Goal: Task Accomplishment & Management: Manage account settings

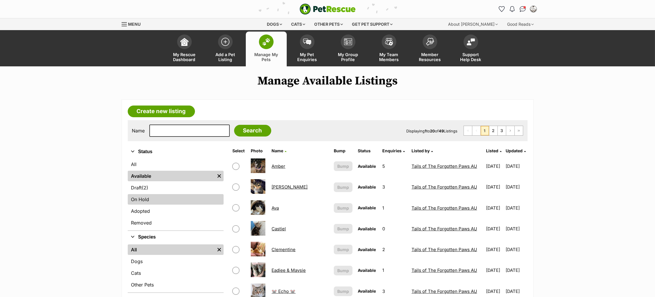
click at [145, 200] on link "On Hold" at bounding box center [176, 199] width 96 height 11
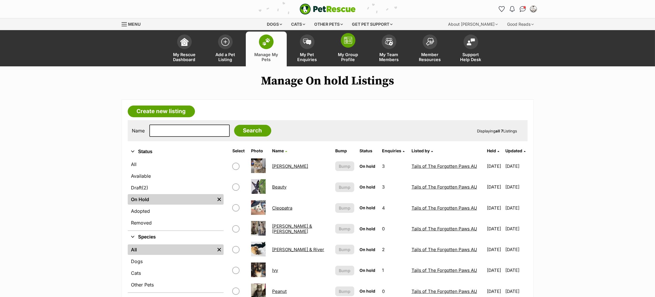
scroll to position [3, 0]
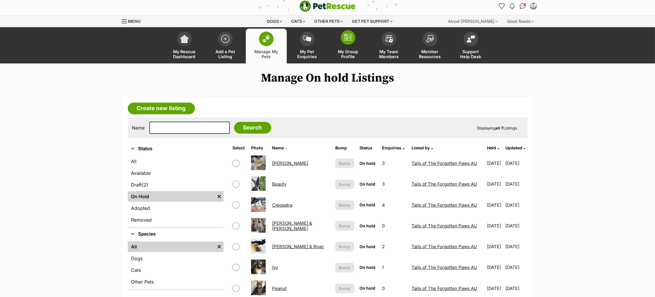
click at [350, 46] on link "My Group Profile" at bounding box center [348, 46] width 41 height 35
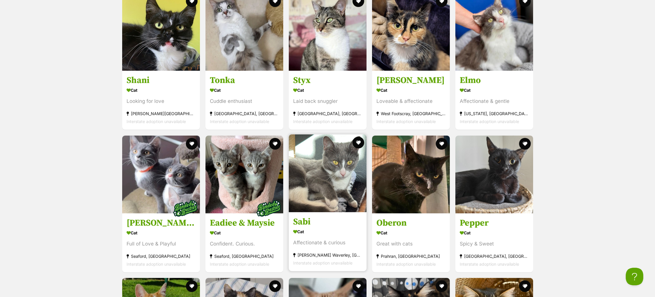
scroll to position [884, 0]
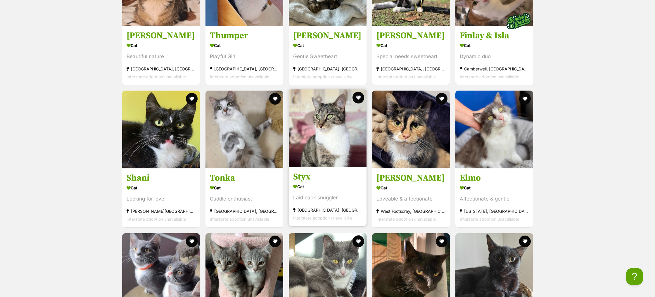
click at [307, 177] on h3 "Styx" at bounding box center [327, 177] width 69 height 11
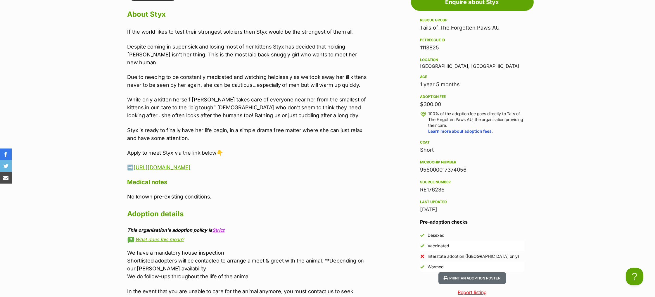
click at [293, 66] on p "Despite coming in super sick and losing most of her kittens Styx has decided th…" at bounding box center [247, 55] width 241 height 24
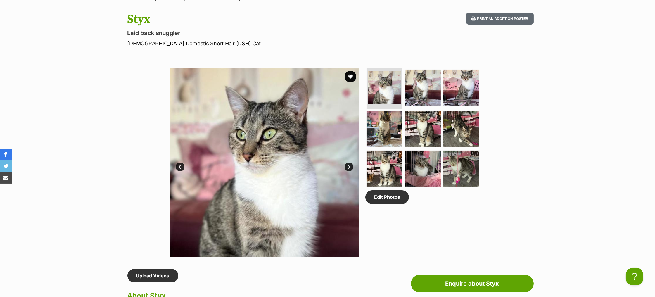
scroll to position [75, 0]
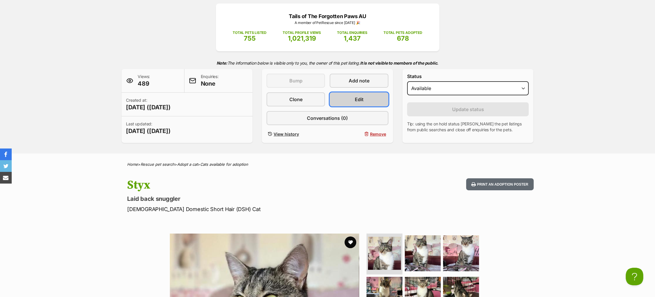
click at [350, 106] on link "Edit" at bounding box center [359, 99] width 58 height 14
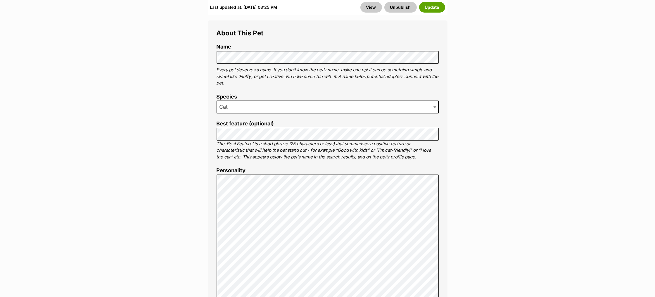
scroll to position [345, 0]
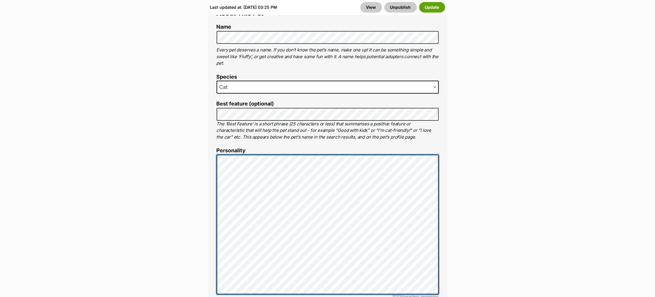
click at [217, 153] on li "Personality 7037 characters remaining Time to make your pet shine online! Let p…" at bounding box center [328, 235] width 222 height 174
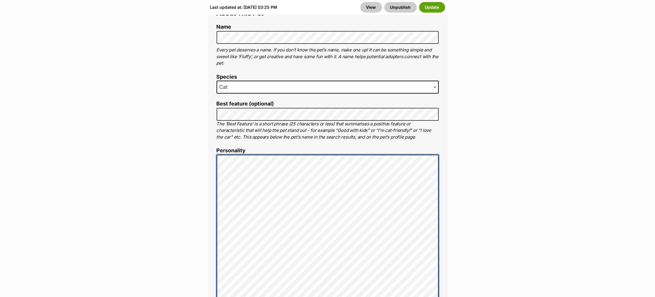
click at [212, 208] on div "About This Pet Name Henlo there, it looks like you might be using the pet name …" at bounding box center [328, 266] width 240 height 531
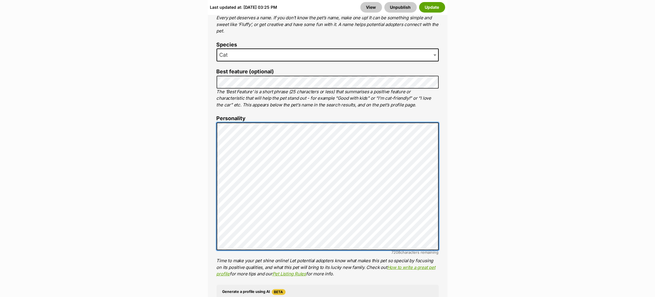
scroll to position [376, 0]
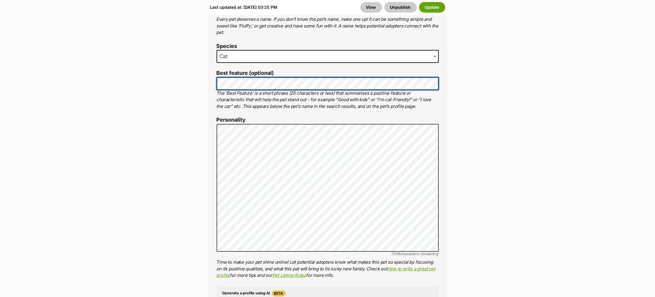
click at [215, 77] on div "About This Pet Name Henlo there, it looks like you might be using the pet name …" at bounding box center [328, 214] width 240 height 489
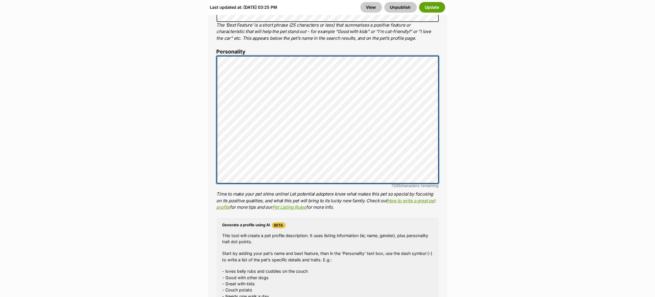
scroll to position [444, 0]
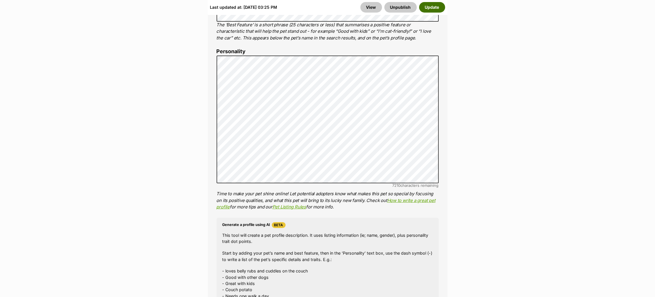
click at [438, 6] on button "Update" at bounding box center [432, 7] width 26 height 11
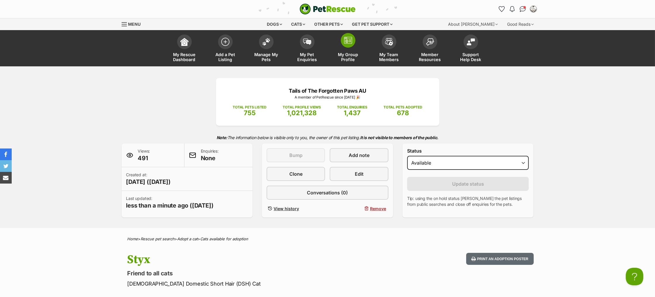
click at [344, 35] on span at bounding box center [348, 40] width 15 height 15
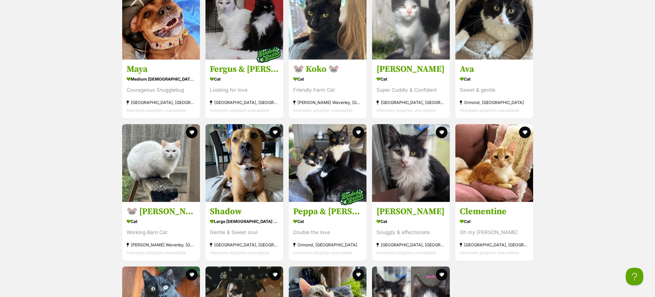
scroll to position [2037, 0]
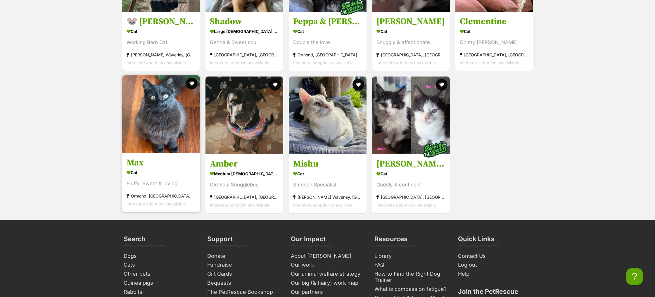
click at [143, 169] on h3 "Max" at bounding box center [161, 163] width 69 height 11
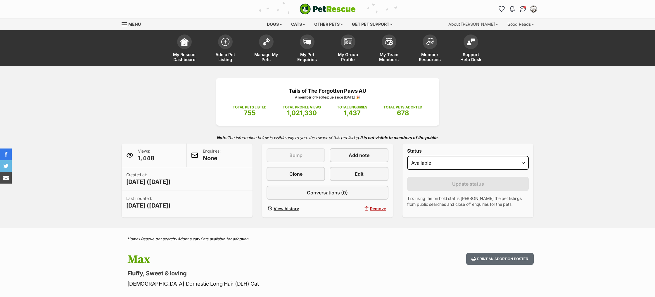
scroll to position [35, 0]
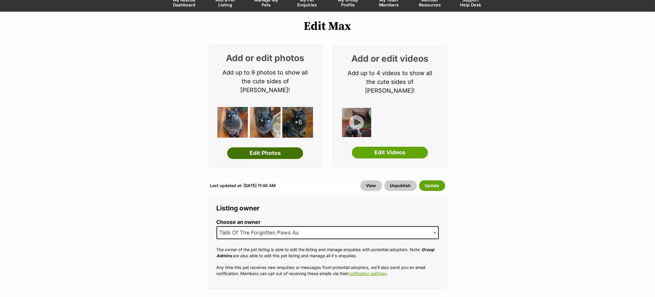
click at [265, 147] on link "Edit Photos" at bounding box center [265, 153] width 76 height 12
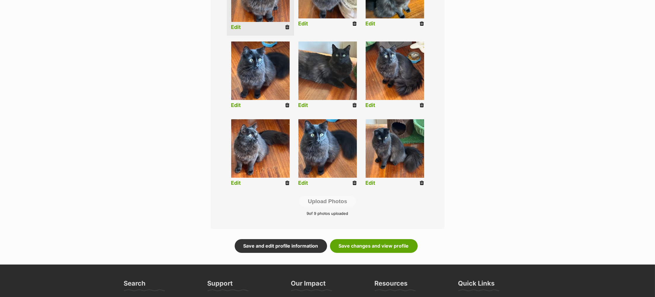
scroll to position [197, 0]
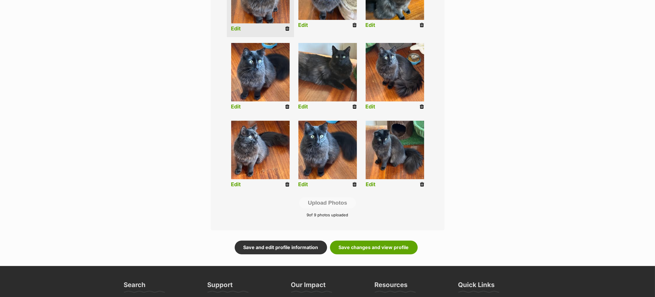
click at [422, 187] on icon at bounding box center [422, 184] width 4 height 5
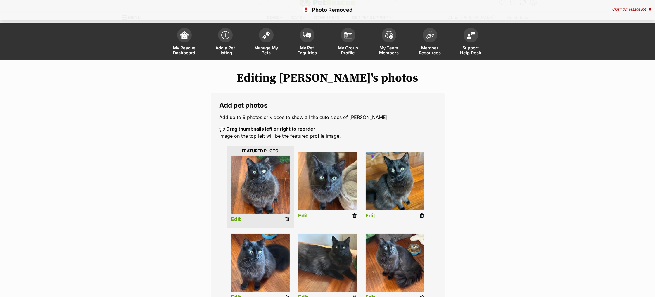
scroll to position [303, 0]
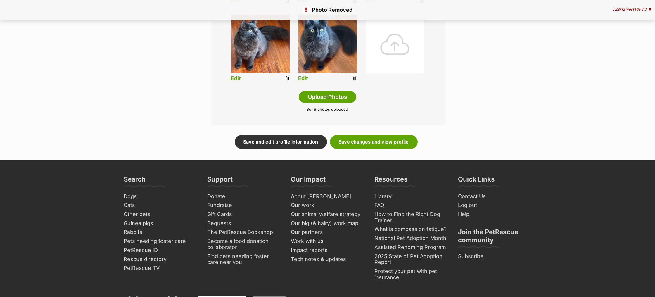
click at [393, 30] on div at bounding box center [395, 44] width 58 height 58
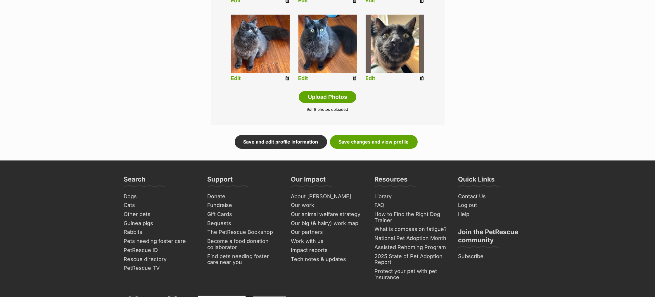
click at [427, 225] on link "What is compassion fatigue?" at bounding box center [411, 229] width 78 height 9
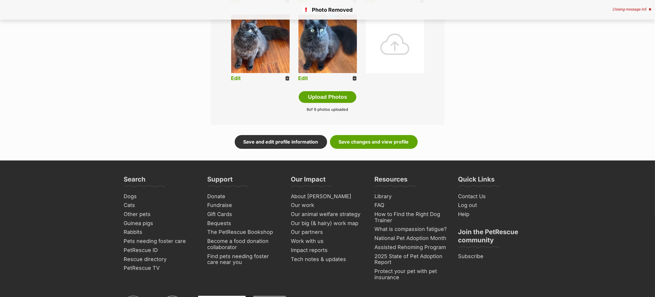
click at [392, 57] on div at bounding box center [395, 44] width 58 height 58
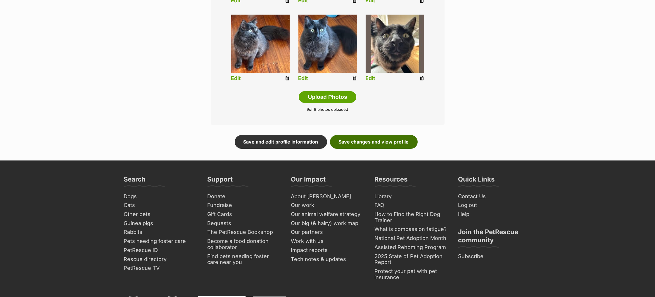
click at [365, 145] on link "Save changes and view profile" at bounding box center [374, 141] width 88 height 13
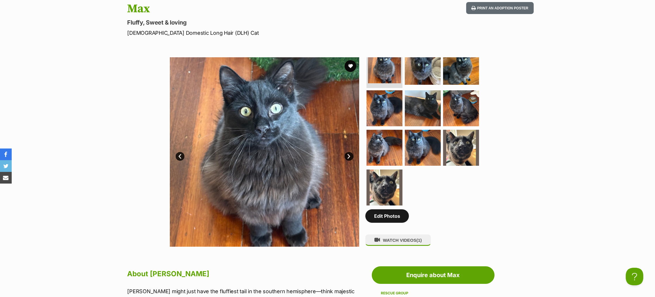
click at [379, 223] on link "Edit Photos" at bounding box center [387, 215] width 44 height 13
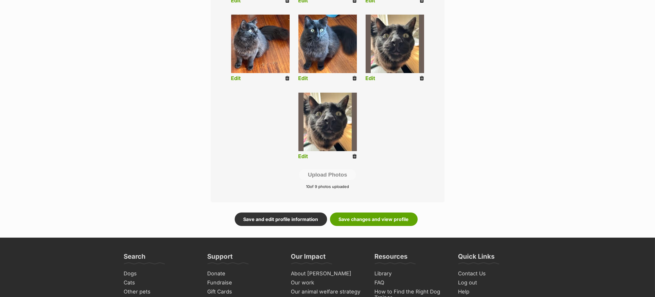
click at [355, 156] on icon at bounding box center [355, 156] width 4 height 5
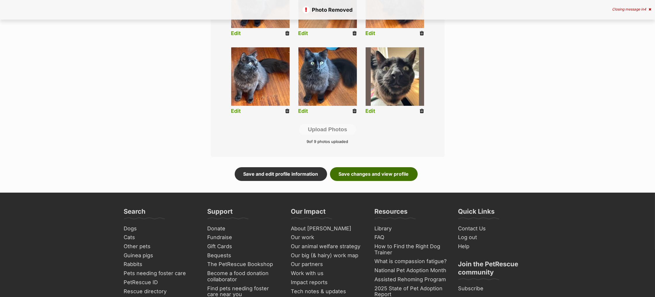
click at [370, 173] on link "Save changes and view profile" at bounding box center [374, 173] width 88 height 13
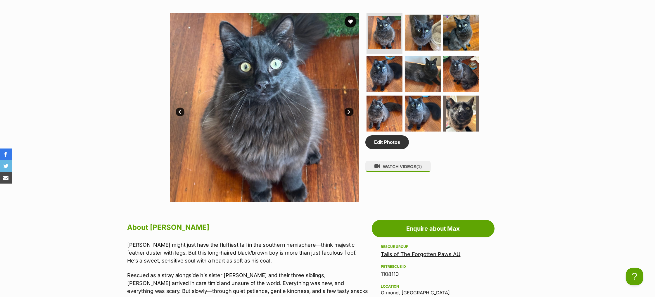
scroll to position [294, 0]
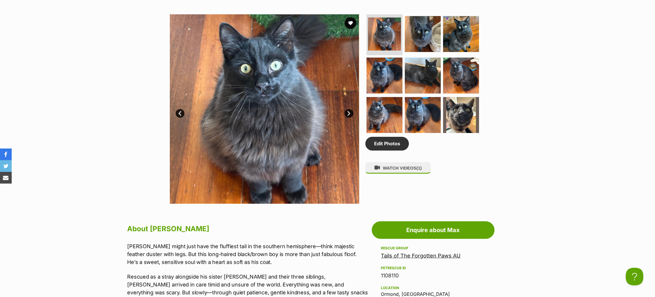
click at [348, 118] on link "Next" at bounding box center [349, 113] width 9 height 9
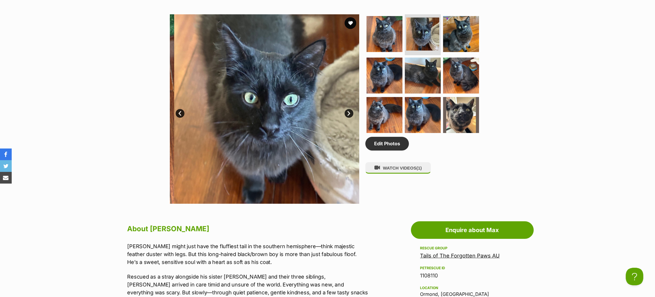
scroll to position [0, 0]
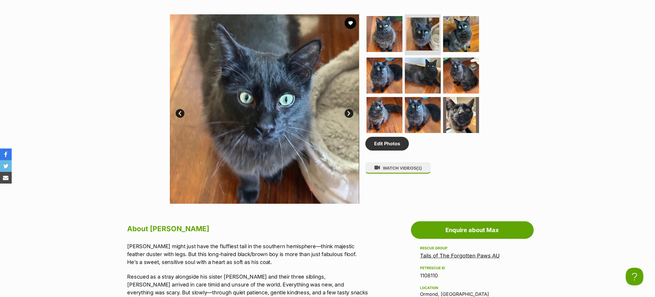
click at [348, 118] on link "Next" at bounding box center [349, 113] width 9 height 9
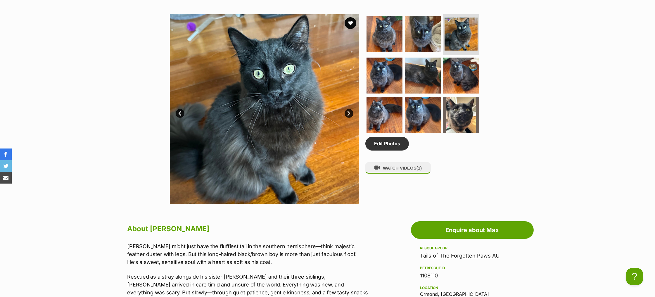
click at [348, 118] on link "Next" at bounding box center [349, 113] width 9 height 9
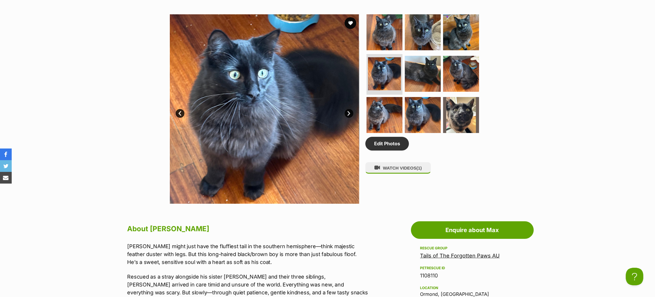
click at [348, 118] on link "Next" at bounding box center [349, 113] width 9 height 9
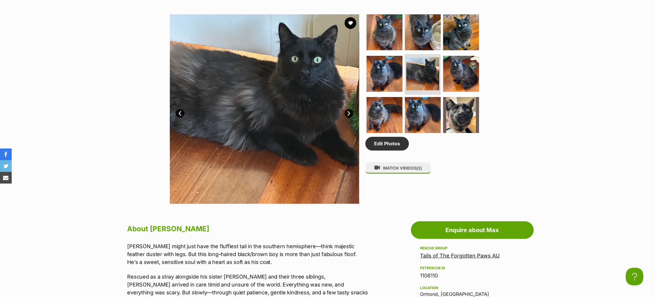
click at [348, 118] on link "Next" at bounding box center [349, 113] width 9 height 9
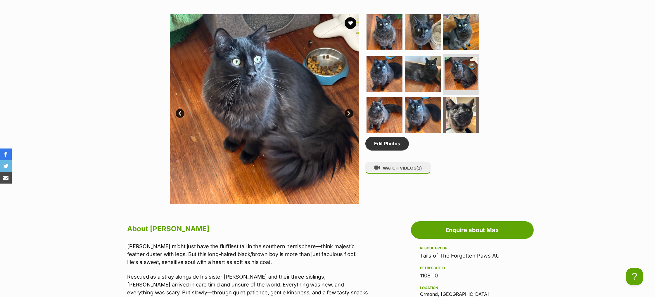
click at [348, 118] on link "Next" at bounding box center [349, 113] width 9 height 9
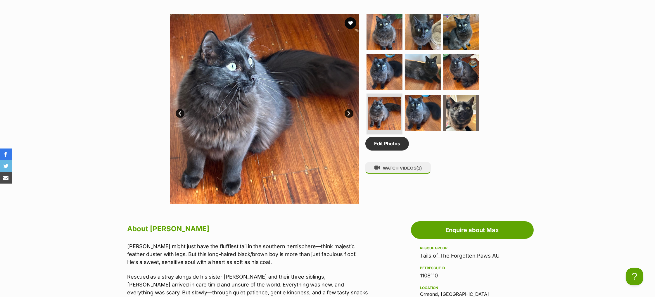
click at [348, 118] on link "Next" at bounding box center [349, 113] width 9 height 9
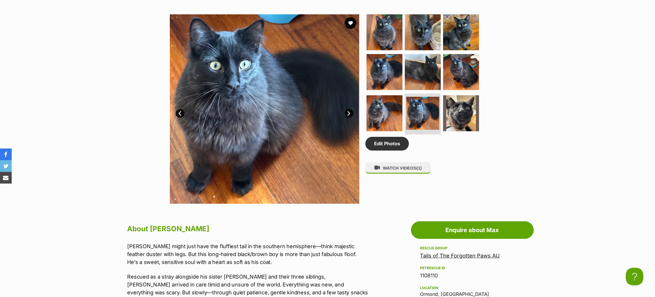
click at [348, 118] on link "Next" at bounding box center [349, 113] width 9 height 9
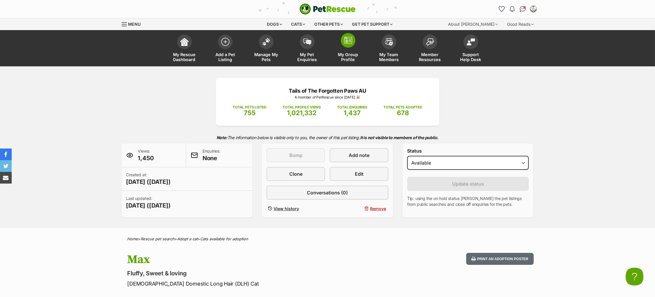
click at [348, 44] on span at bounding box center [348, 40] width 15 height 15
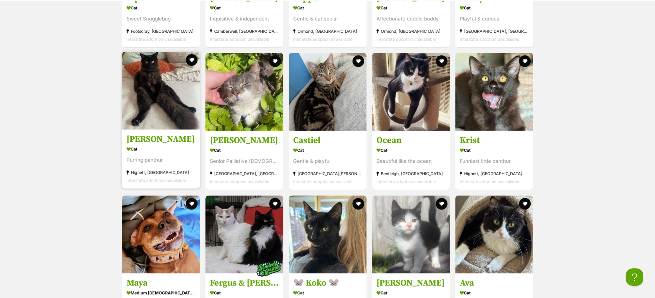
scroll to position [1634, 0]
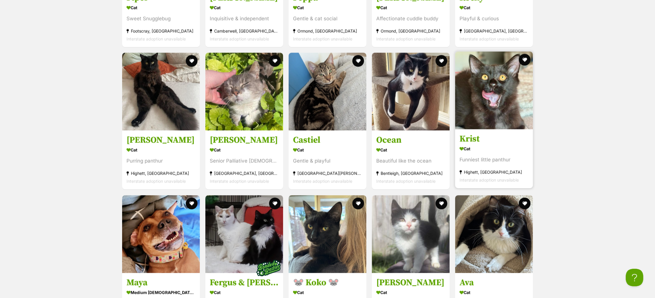
click at [477, 158] on section "Cat Funniest little panthur Highett, VIC Interstate adoption unavailable" at bounding box center [494, 164] width 69 height 39
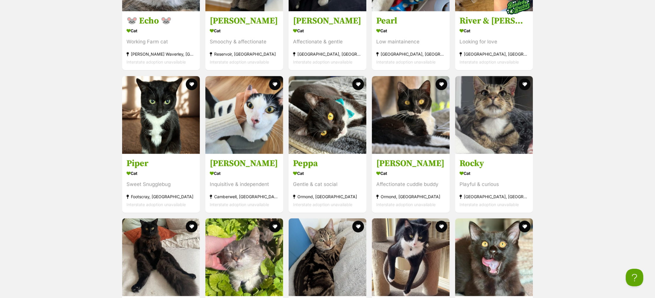
scroll to position [1524, 0]
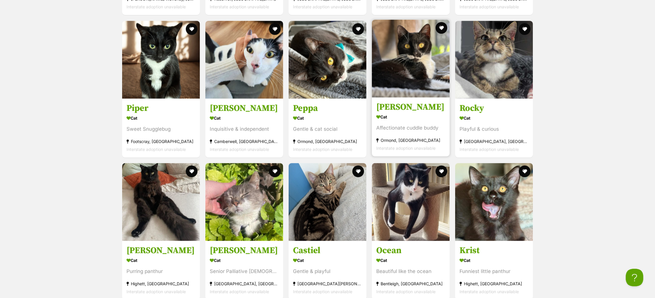
click at [387, 109] on h3 "[PERSON_NAME]" at bounding box center [411, 106] width 69 height 11
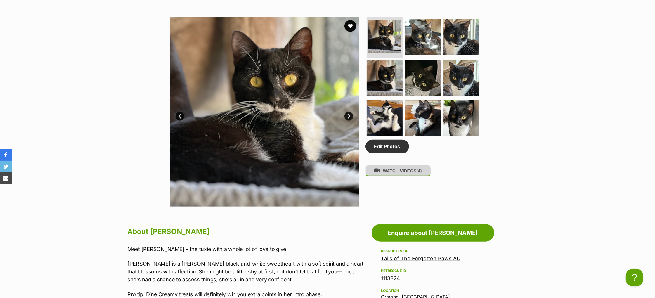
click at [402, 177] on button "WATCH VIDEOS (4)" at bounding box center [398, 170] width 65 height 11
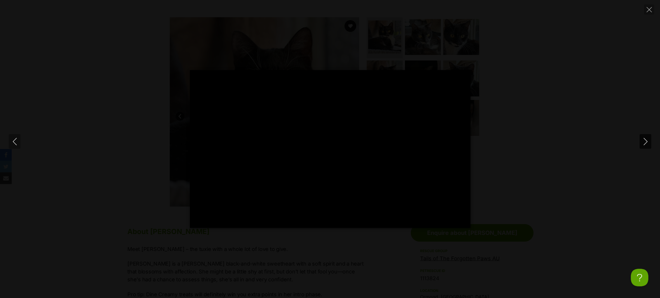
click at [641, 141] on button "Next" at bounding box center [646, 141] width 12 height 15
type input "7.96"
click at [643, 142] on icon "Next" at bounding box center [645, 141] width 7 height 7
type input "9.48"
click at [643, 142] on icon "Next" at bounding box center [645, 141] width 7 height 7
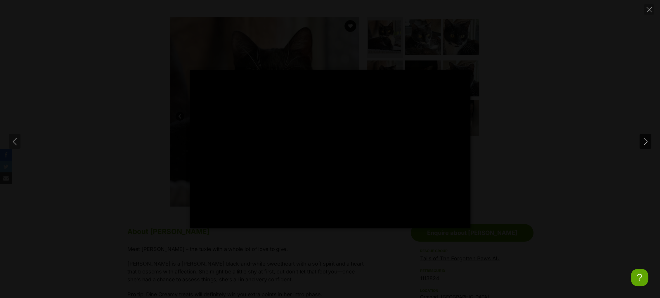
type input "16.11"
click at [643, 142] on icon "Next" at bounding box center [645, 141] width 7 height 7
type input "17.54"
click at [15, 137] on button "Previous" at bounding box center [15, 141] width 12 height 15
type input "34.84"
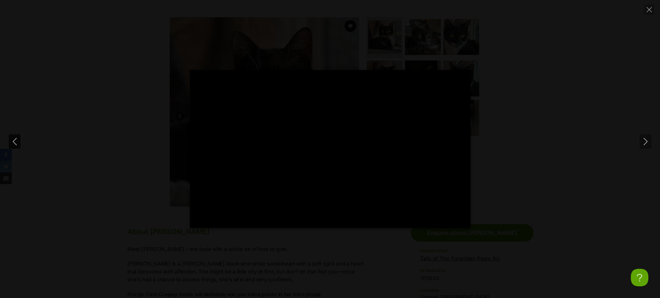
click at [18, 142] on icon "Previous" at bounding box center [14, 141] width 7 height 7
type input "24.27"
click at [18, 142] on icon "Previous" at bounding box center [14, 141] width 7 height 7
type input "18.78"
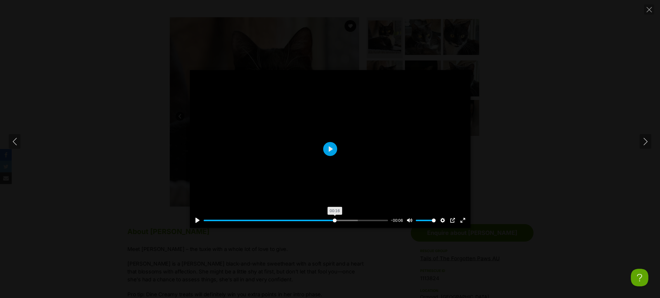
click at [334, 221] on input "Seek" at bounding box center [296, 221] width 185 height 6
click at [362, 221] on input "Seek" at bounding box center [296, 221] width 185 height 6
click at [376, 220] on input "Seek" at bounding box center [296, 221] width 185 height 6
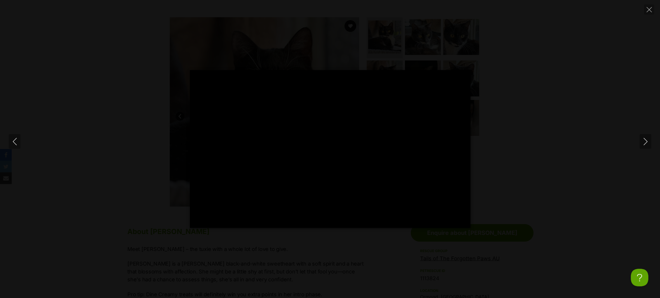
type input "100"
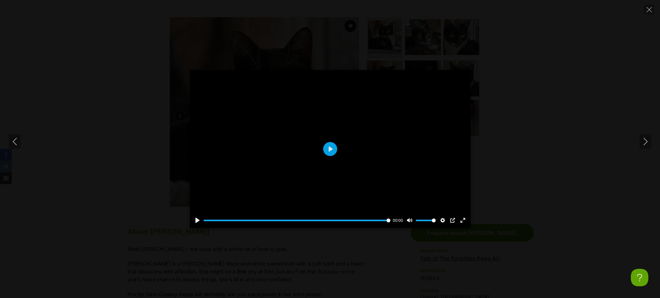
click at [4, 15] on div "Pause Play % buffered 00:22 00:00 Unmute Mute Disable captions Enable captions …" at bounding box center [330, 149] width 660 height 298
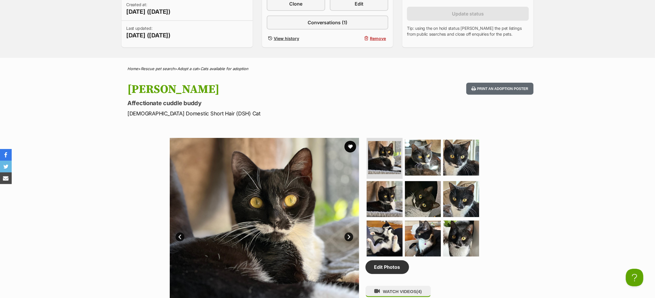
scroll to position [99, 0]
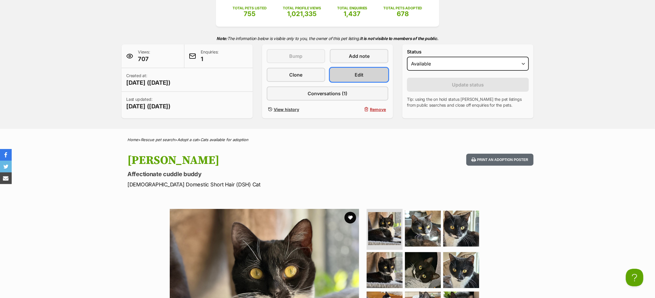
click at [348, 82] on link "Edit" at bounding box center [359, 75] width 58 height 14
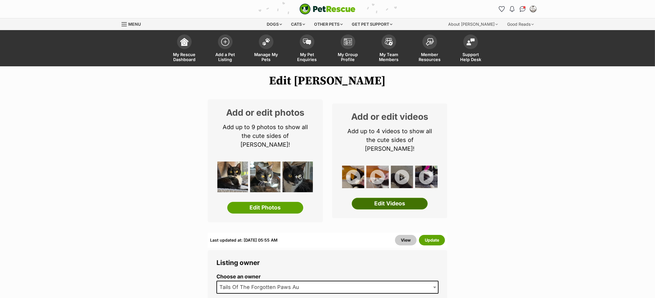
click at [393, 198] on link "Edit Videos" at bounding box center [390, 204] width 76 height 12
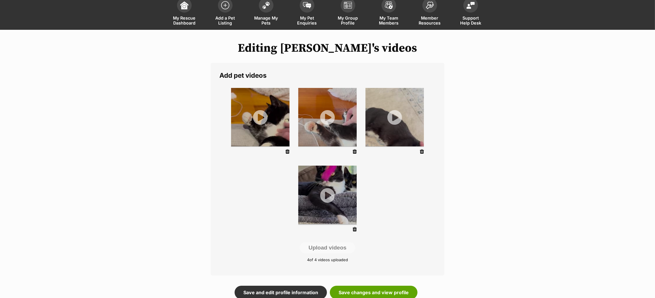
scroll to position [36, 0]
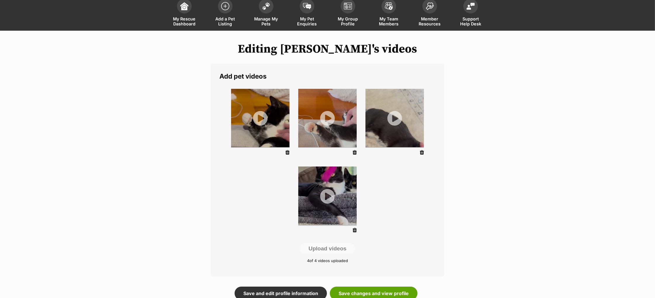
click at [265, 124] on img at bounding box center [260, 118] width 58 height 58
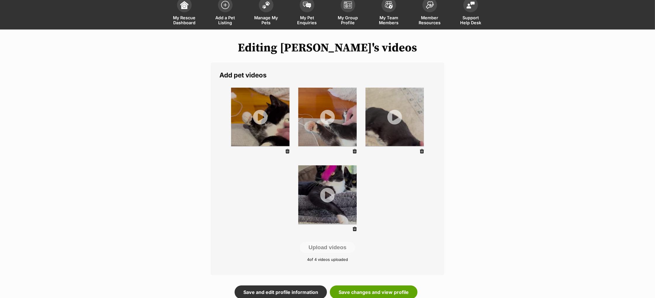
click at [288, 151] on icon at bounding box center [288, 151] width 4 height 5
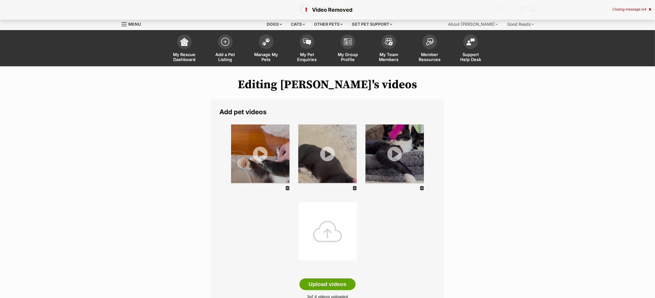
click at [327, 225] on div at bounding box center [327, 231] width 58 height 58
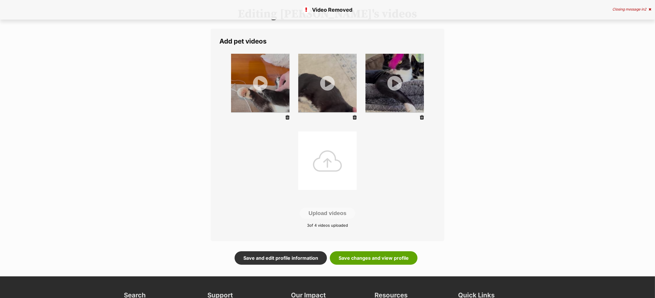
scroll to position [167, 0]
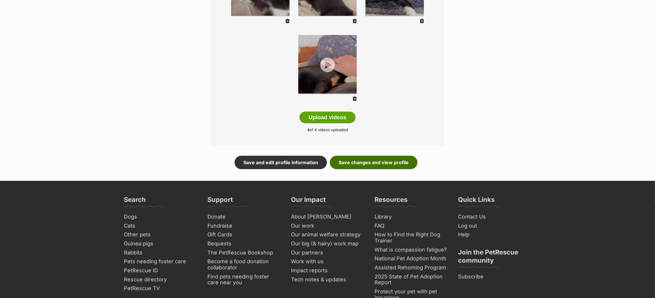
click at [379, 165] on link "Save changes and view profile" at bounding box center [374, 162] width 88 height 13
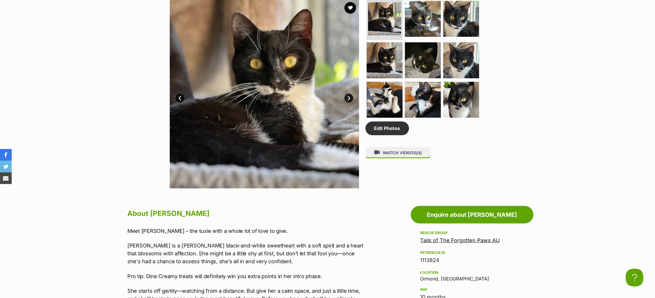
click at [346, 103] on link "Next" at bounding box center [349, 98] width 9 height 9
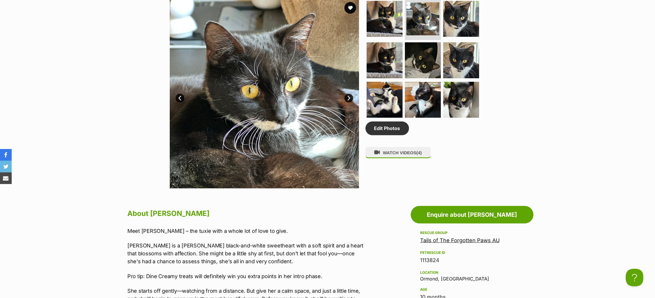
click at [346, 103] on link "Next" at bounding box center [349, 98] width 9 height 9
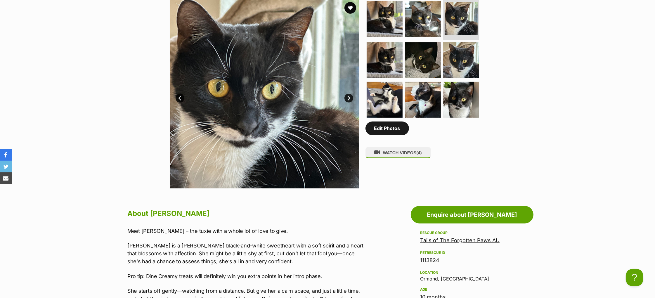
click at [398, 135] on link "Edit Photos" at bounding box center [388, 128] width 44 height 13
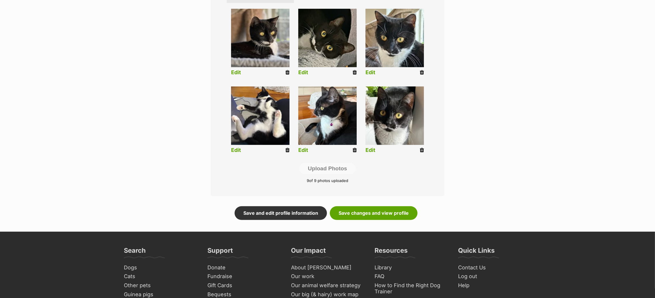
scroll to position [249, 0]
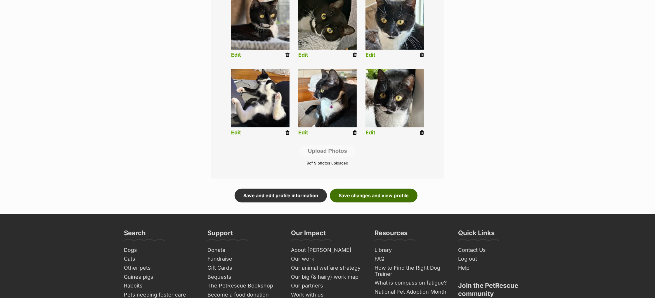
click at [379, 199] on link "Save changes and view profile" at bounding box center [374, 195] width 88 height 13
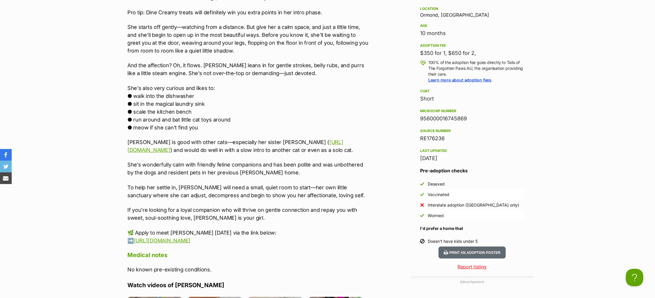
scroll to position [588, 0]
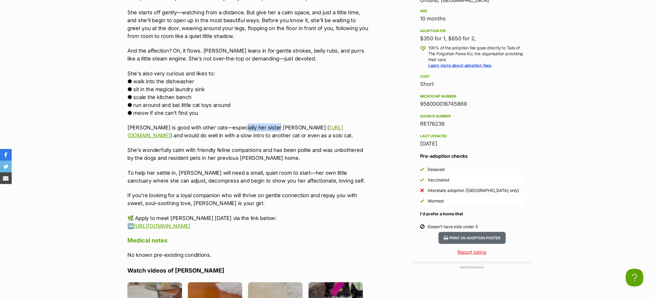
drag, startPoint x: 233, startPoint y: 139, endPoint x: 302, endPoint y: 139, distance: 69.0
click at [302, 139] on p "Tabitha is good with other cats—especially her sister Peppa ( https://www.petre…" at bounding box center [247, 132] width 241 height 16
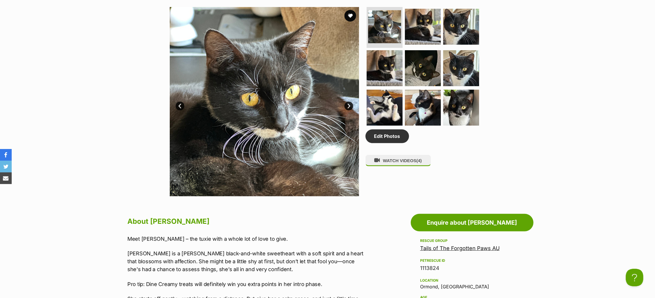
scroll to position [128, 0]
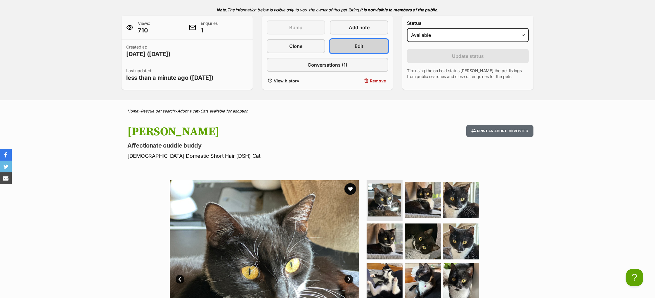
click at [364, 53] on link "Edit" at bounding box center [359, 46] width 58 height 14
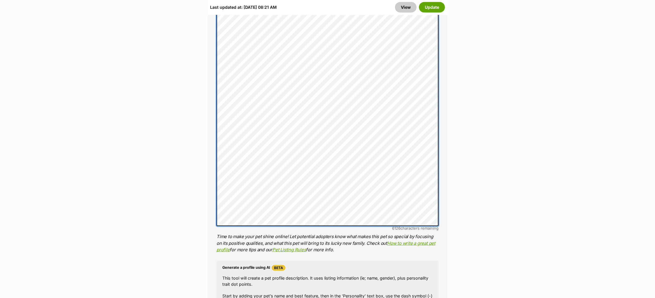
scroll to position [541, 0]
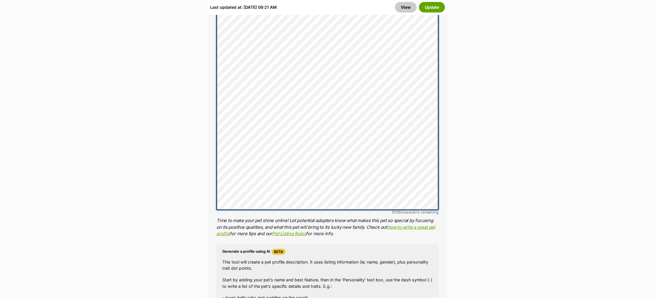
click at [212, 147] on div "About This Pet Name Henlo there, it looks like you might be using the pet name …" at bounding box center [328, 116] width 240 height 604
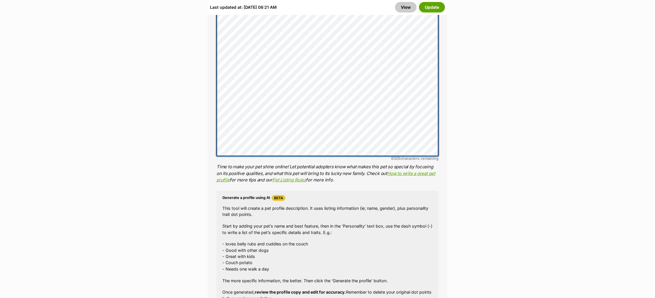
scroll to position [583, 0]
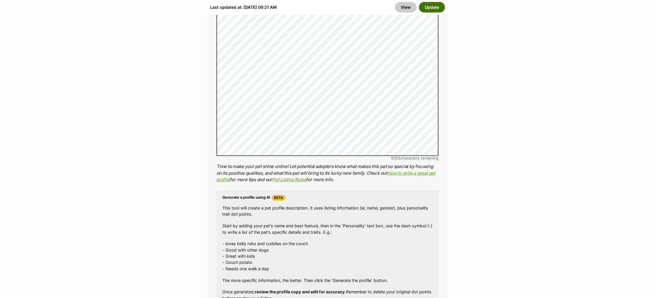
click at [433, 6] on button "Update" at bounding box center [432, 7] width 26 height 11
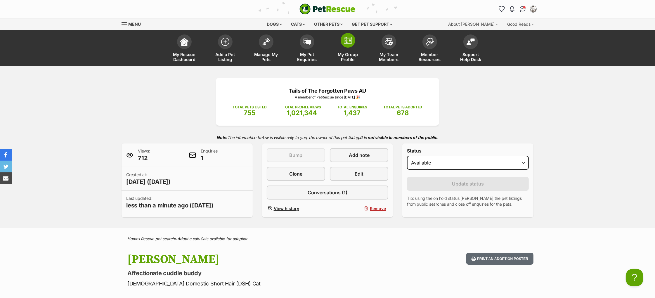
click at [346, 41] on img at bounding box center [348, 40] width 8 height 7
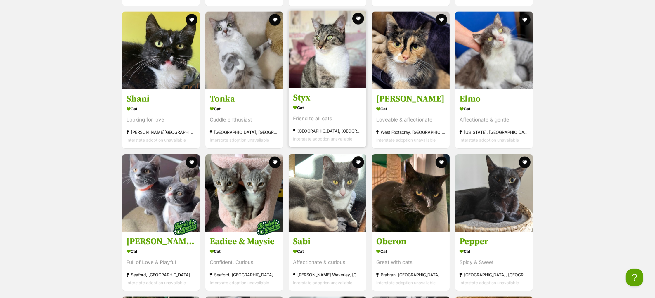
scroll to position [964, 0]
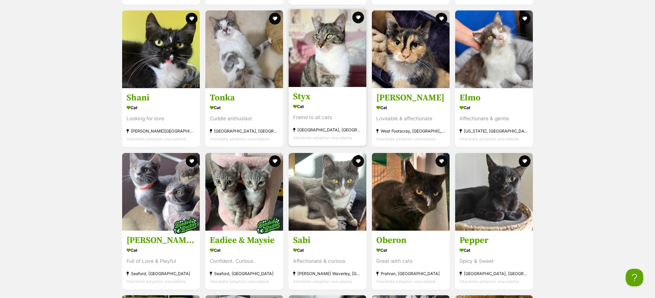
click at [304, 99] on h3 "Styx" at bounding box center [327, 96] width 69 height 11
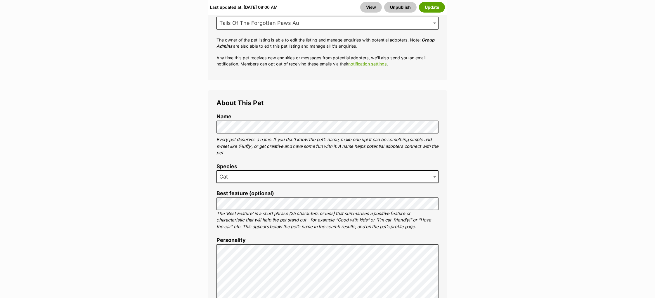
scroll to position [281, 0]
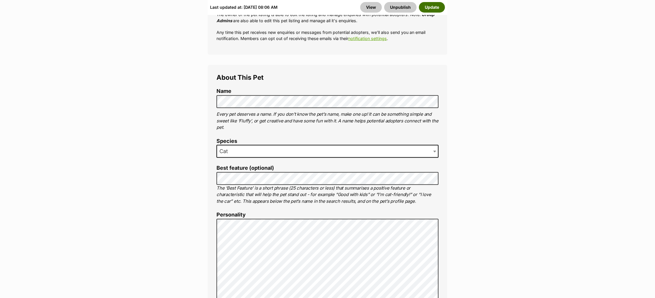
click at [432, 8] on button "Update" at bounding box center [432, 7] width 26 height 11
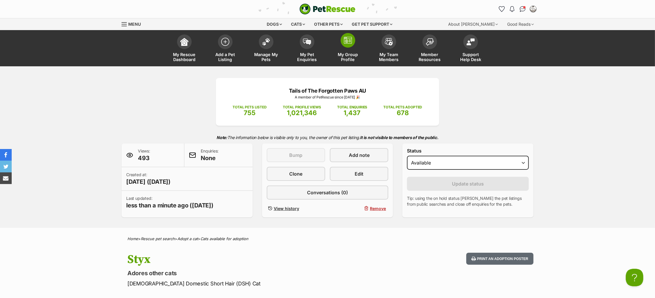
click at [354, 46] on link "My Group Profile" at bounding box center [348, 49] width 41 height 35
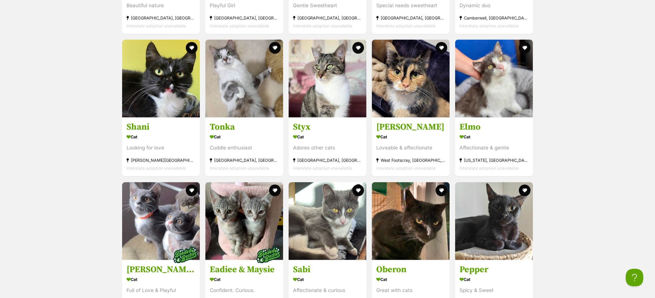
scroll to position [935, 0]
click at [137, 126] on h3 "Shani" at bounding box center [161, 126] width 69 height 11
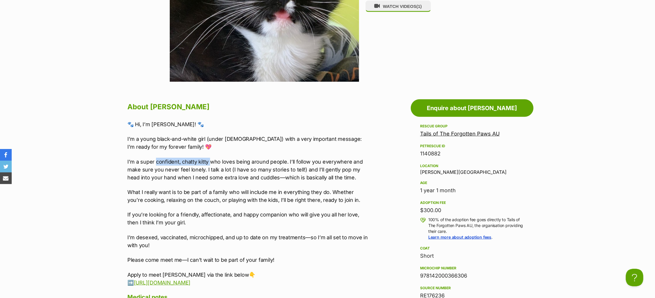
click at [208, 173] on p "I’m a super confident, chatty kitty who loves being around people. I’ll follow …" at bounding box center [247, 170] width 241 height 24
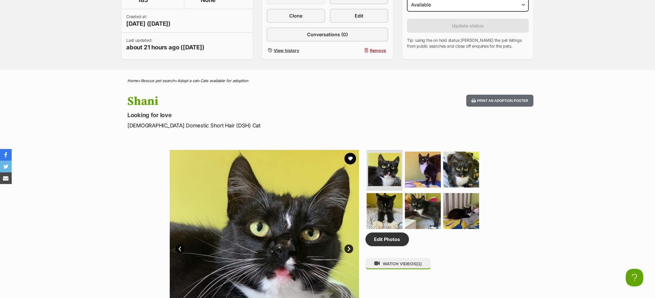
scroll to position [114, 0]
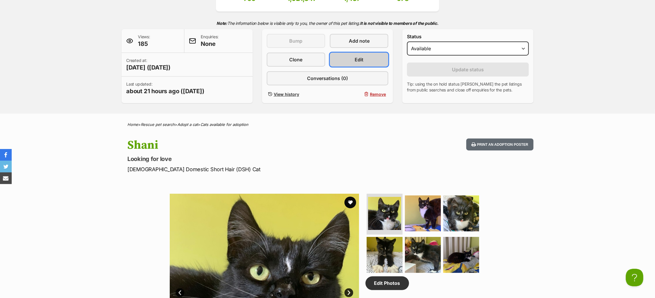
click at [351, 67] on link "Edit" at bounding box center [359, 60] width 58 height 14
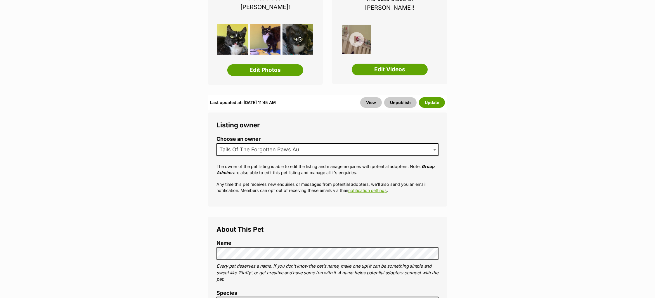
scroll to position [297, 0]
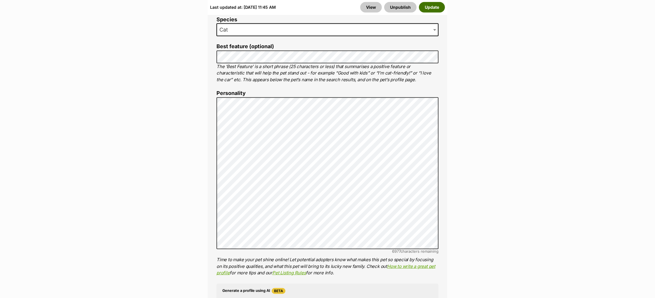
scroll to position [0, 0]
click at [428, 6] on button "Update" at bounding box center [432, 7] width 26 height 11
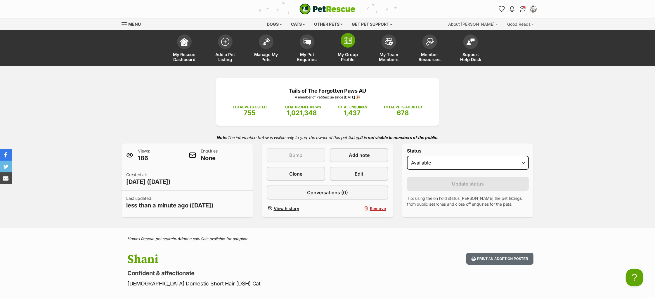
click at [350, 45] on span at bounding box center [348, 40] width 15 height 15
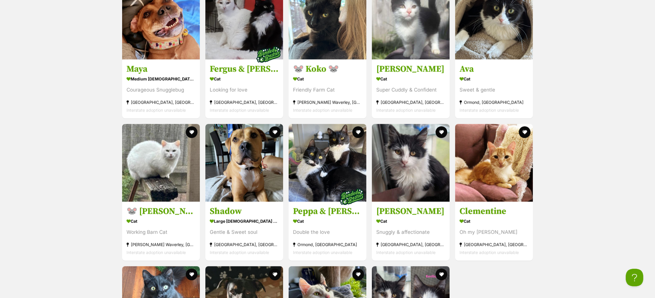
scroll to position [1848, 0]
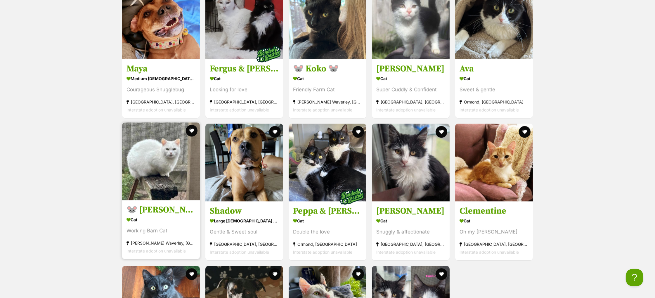
click at [159, 214] on h3 "🐭 [PERSON_NAME] 🐭" at bounding box center [161, 209] width 69 height 11
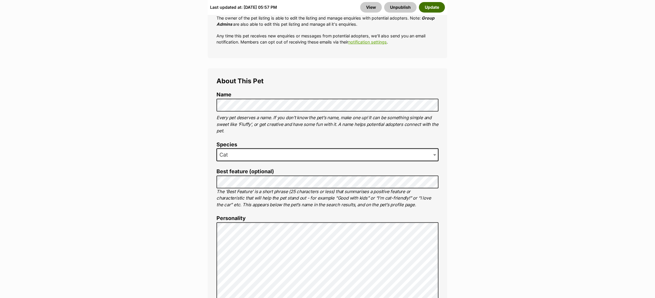
click at [429, 8] on button "Update" at bounding box center [432, 7] width 26 height 11
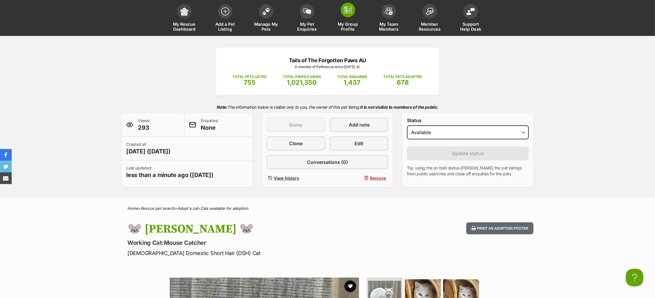
click at [353, 17] on link "My Group Profile" at bounding box center [348, 18] width 41 height 35
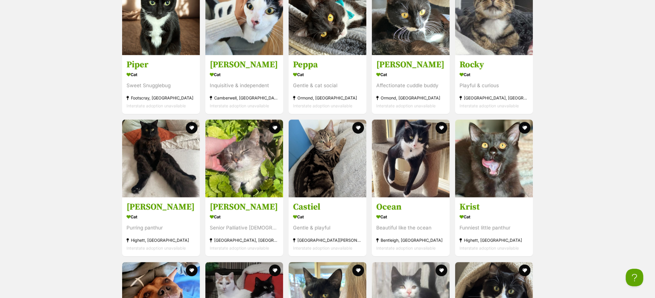
scroll to position [1865, 0]
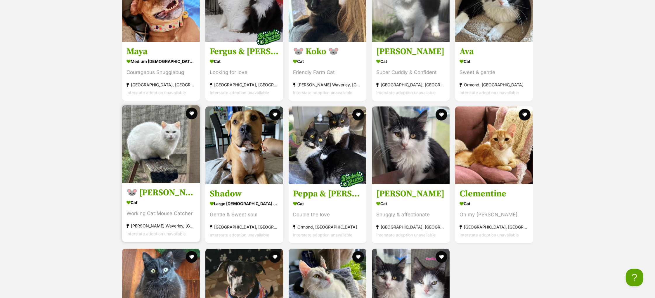
click at [155, 197] on h3 "🐭 Francesca 🐭" at bounding box center [161, 192] width 69 height 11
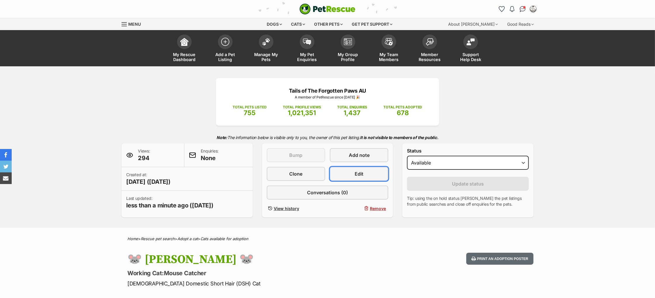
click at [355, 177] on span "Edit" at bounding box center [359, 173] width 9 height 7
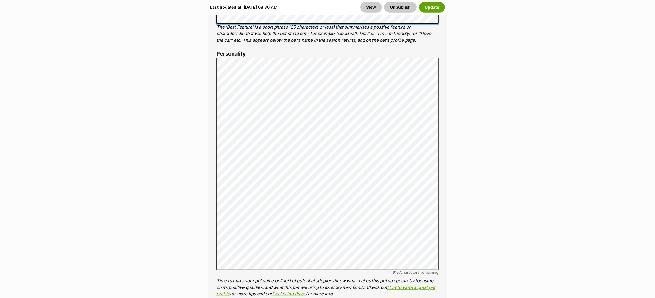
scroll to position [462, 0]
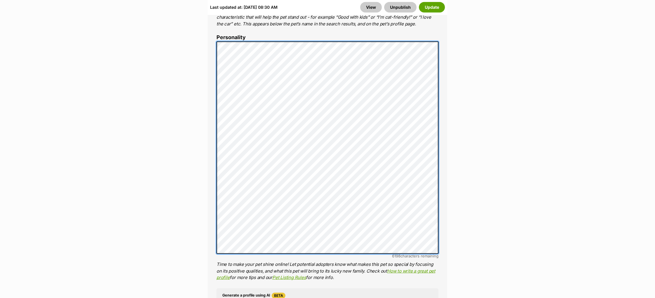
scroll to position [474, 0]
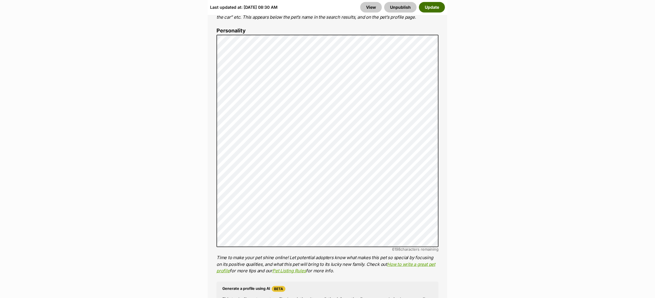
click at [434, 4] on button "Update" at bounding box center [432, 7] width 26 height 11
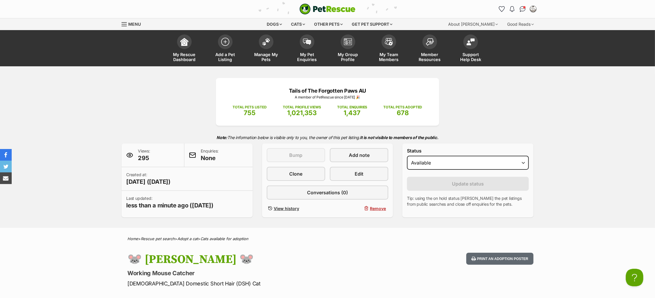
click at [265, 49] on link "Manage My Pets" at bounding box center [266, 49] width 41 height 35
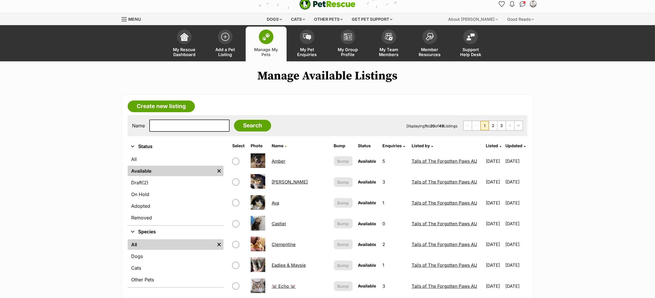
scroll to position [13, 0]
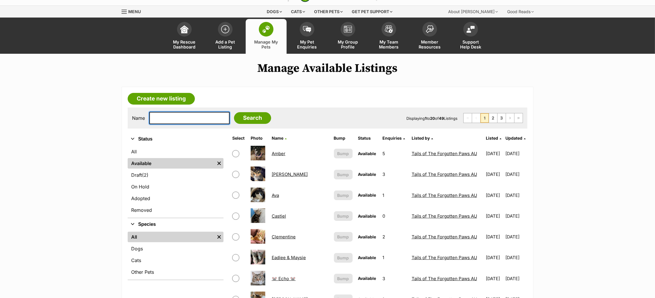
click at [174, 118] on input "text" at bounding box center [189, 118] width 80 height 12
type input "peppa"
click at [237, 123] on input "Search" at bounding box center [252, 118] width 37 height 12
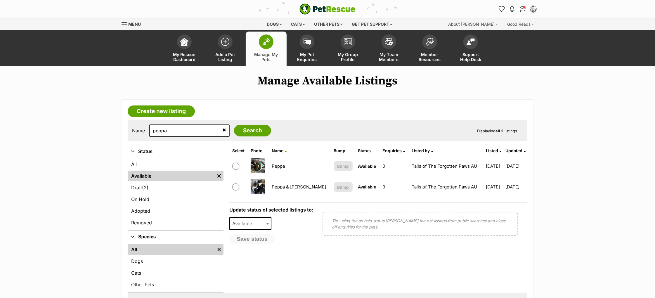
click at [284, 166] on link "Peppa" at bounding box center [278, 166] width 13 height 6
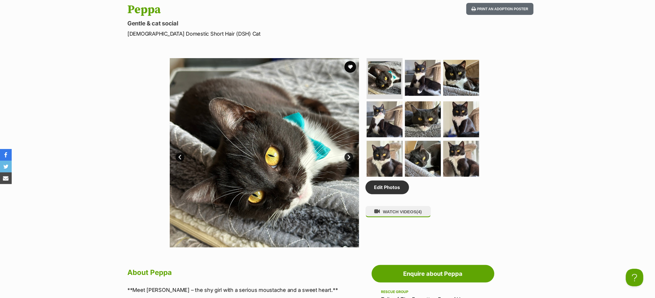
click at [350, 162] on link "Next" at bounding box center [349, 157] width 9 height 9
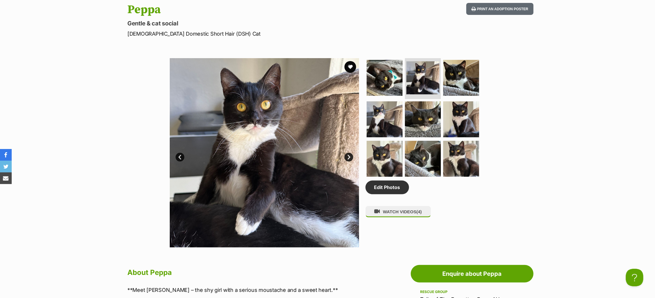
click at [350, 162] on link "Next" at bounding box center [349, 157] width 9 height 9
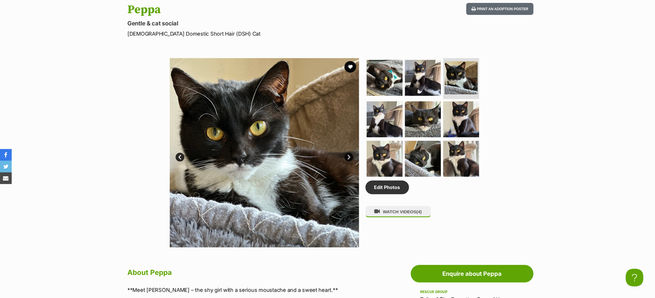
click at [350, 162] on link "Next" at bounding box center [349, 157] width 9 height 9
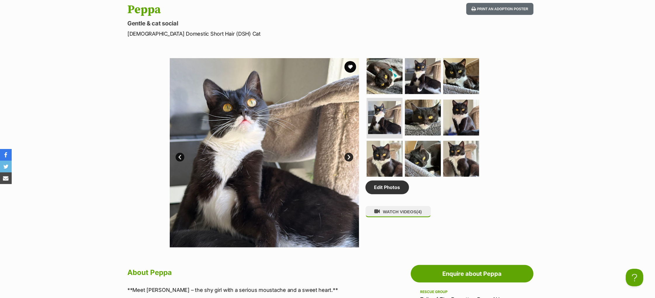
click at [350, 162] on link "Next" at bounding box center [349, 157] width 9 height 9
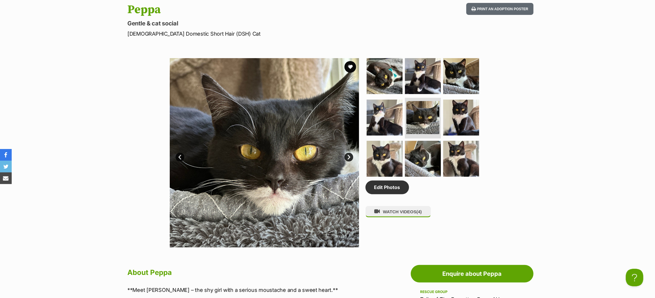
click at [350, 162] on link "Next" at bounding box center [349, 157] width 9 height 9
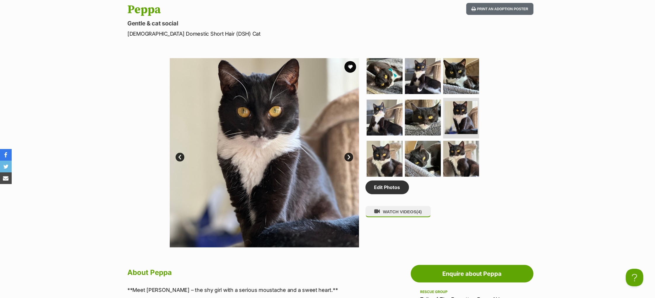
click at [350, 162] on link "Next" at bounding box center [349, 157] width 9 height 9
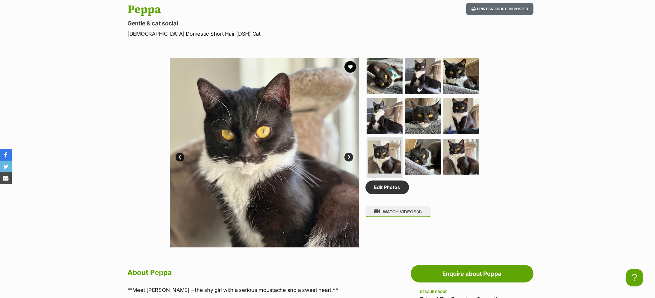
click at [350, 162] on link "Next" at bounding box center [349, 157] width 9 height 9
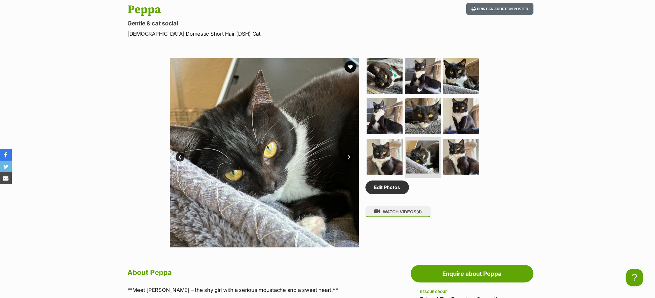
click at [350, 162] on link "Next" at bounding box center [349, 157] width 9 height 9
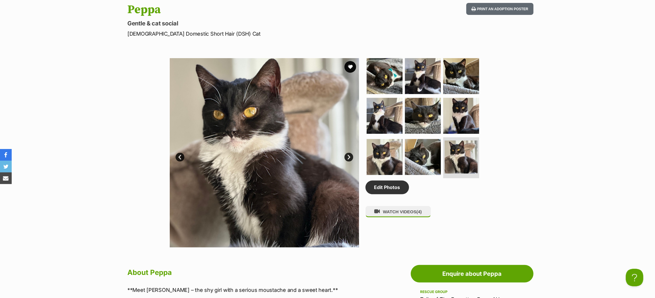
click at [350, 162] on link "Next" at bounding box center [349, 157] width 9 height 9
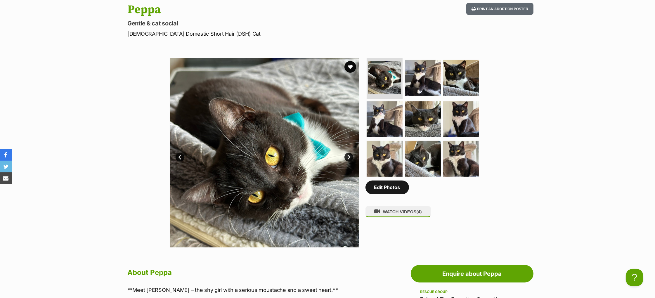
click at [392, 194] on link "Edit Photos" at bounding box center [388, 187] width 44 height 13
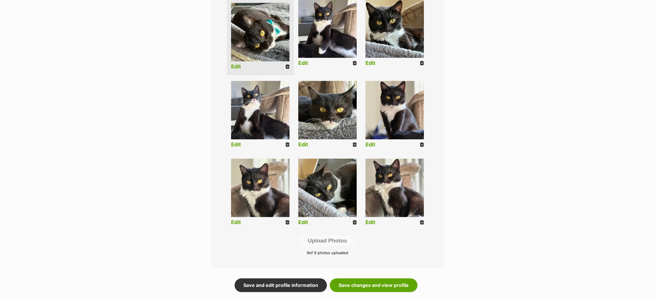
click at [289, 222] on icon at bounding box center [288, 222] width 4 height 5
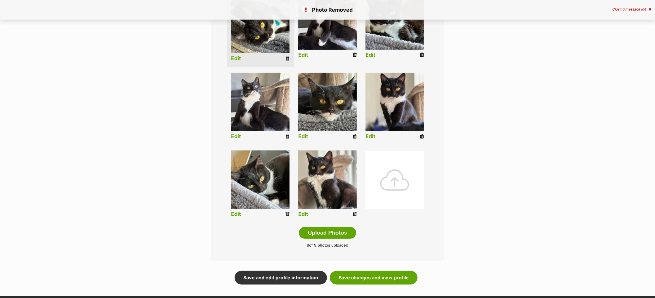
click at [392, 180] on div at bounding box center [395, 180] width 58 height 58
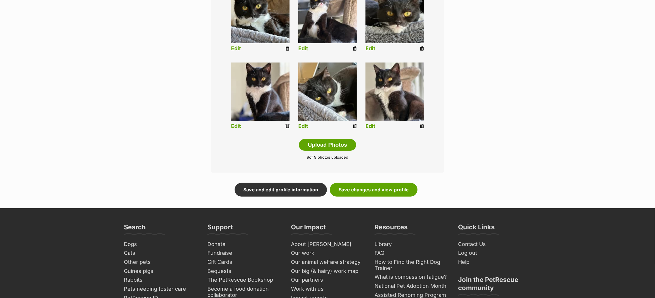
scroll to position [270, 0]
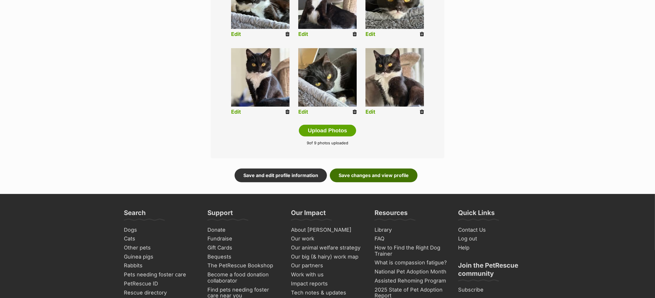
click at [388, 176] on link "Save changes and view profile" at bounding box center [374, 175] width 88 height 13
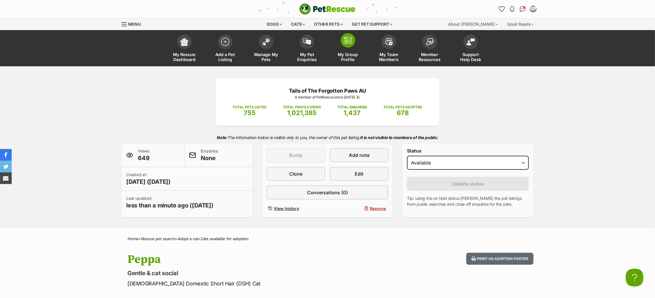
click at [344, 47] on link "My Group Profile" at bounding box center [348, 49] width 41 height 35
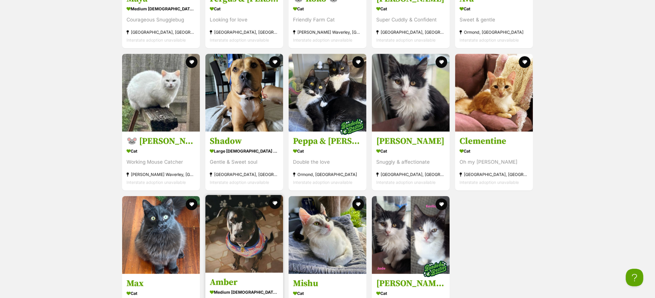
scroll to position [1962, 0]
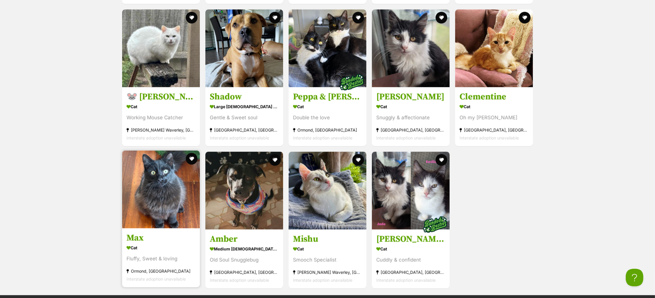
click at [137, 241] on h3 "Max" at bounding box center [161, 238] width 69 height 11
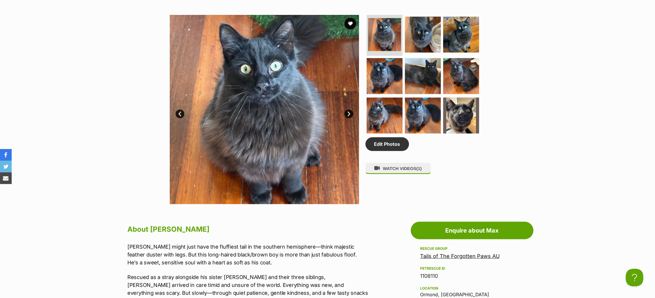
scroll to position [286, 0]
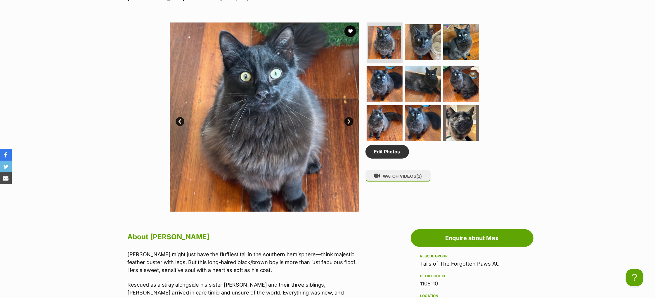
click at [337, 128] on img at bounding box center [264, 117] width 189 height 189
click at [347, 126] on link "Next" at bounding box center [349, 121] width 9 height 9
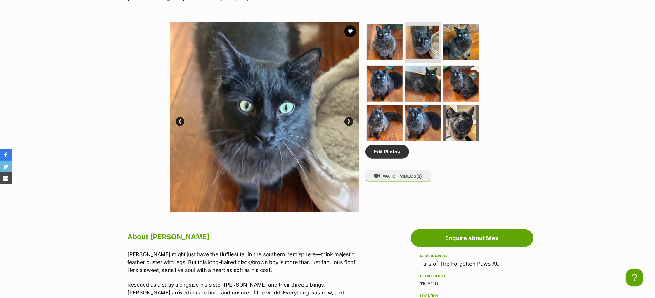
click at [347, 126] on link "Next" at bounding box center [349, 121] width 9 height 9
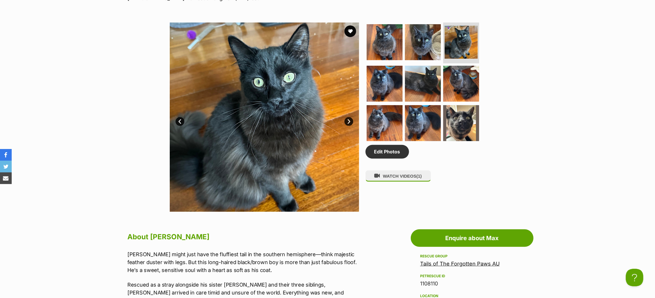
click at [347, 126] on link "Next" at bounding box center [349, 121] width 9 height 9
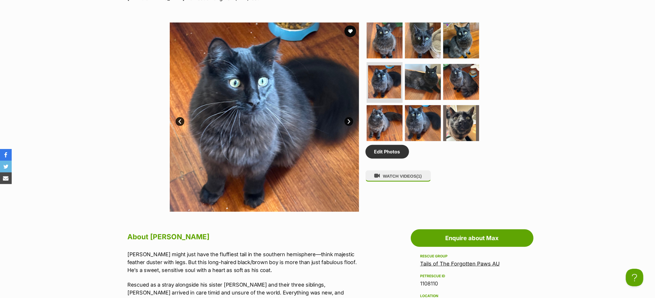
click at [347, 126] on link "Next" at bounding box center [349, 121] width 9 height 9
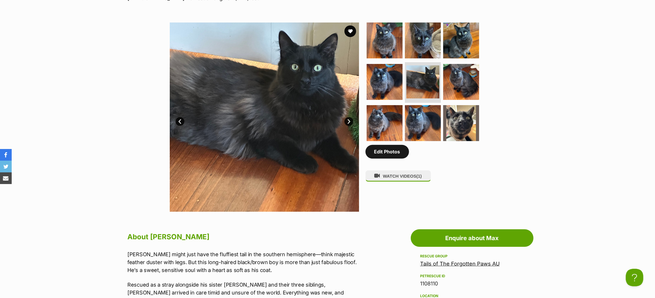
click at [390, 158] on link "Edit Photos" at bounding box center [388, 151] width 44 height 13
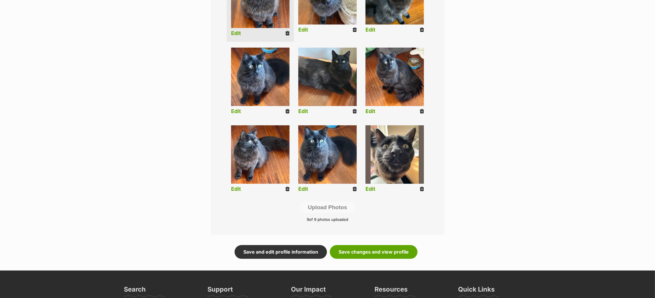
click at [354, 113] on icon at bounding box center [355, 111] width 4 height 5
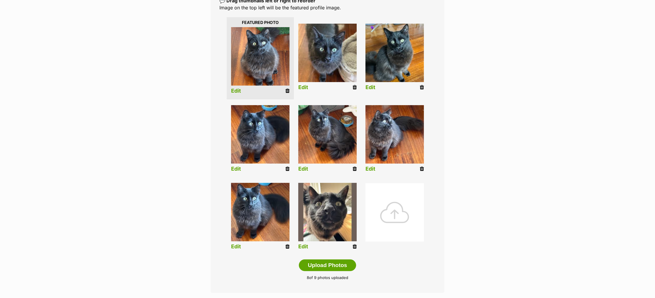
scroll to position [146, 0]
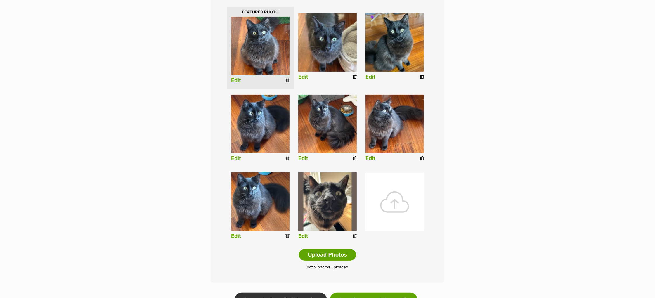
click at [406, 201] on div at bounding box center [395, 202] width 58 height 58
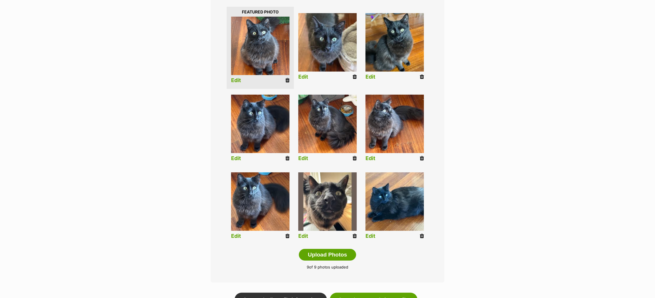
click at [303, 156] on link "Edit" at bounding box center [303, 159] width 10 height 6
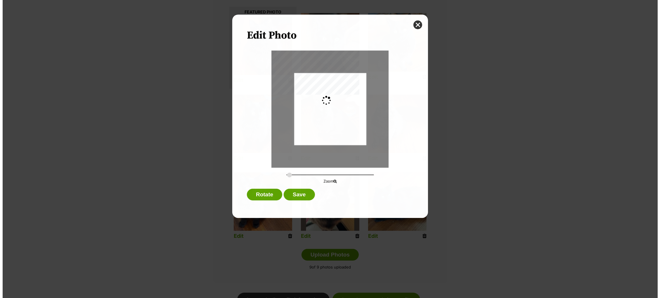
scroll to position [0, 0]
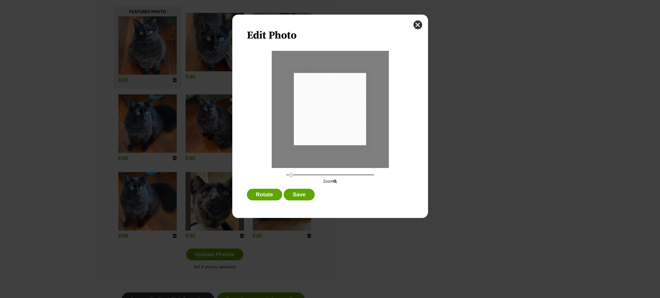
type input "0.3094"
click at [291, 175] on input "Dialog Window - Close (Press escape to close)" at bounding box center [330, 175] width 88 height 6
drag, startPoint x: 327, startPoint y: 131, endPoint x: 322, endPoint y: 130, distance: 5.0
click at [322, 130] on div "Dialog Window - Close (Press escape to close)" at bounding box center [325, 108] width 81 height 81
click at [299, 195] on button "Save" at bounding box center [299, 195] width 31 height 12
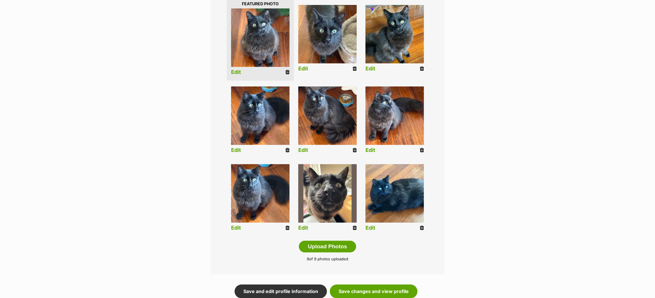
scroll to position [154, 0]
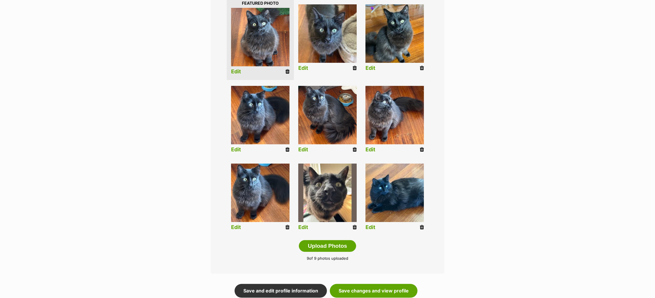
click at [289, 227] on icon at bounding box center [288, 227] width 4 height 5
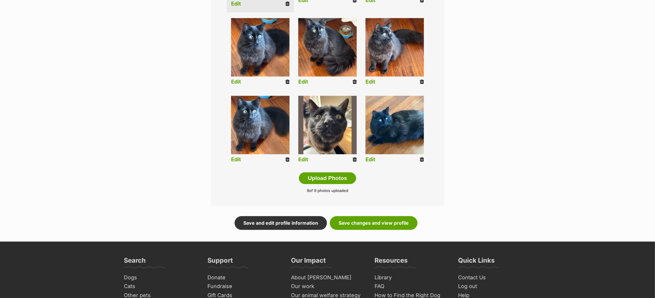
scroll to position [263, 0]
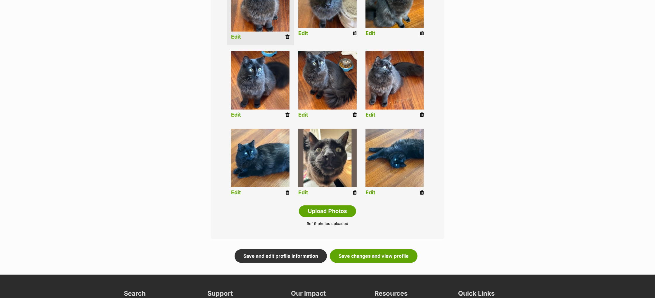
scroll to position [189, 0]
click at [405, 254] on link "Save changes and view profile" at bounding box center [374, 255] width 88 height 13
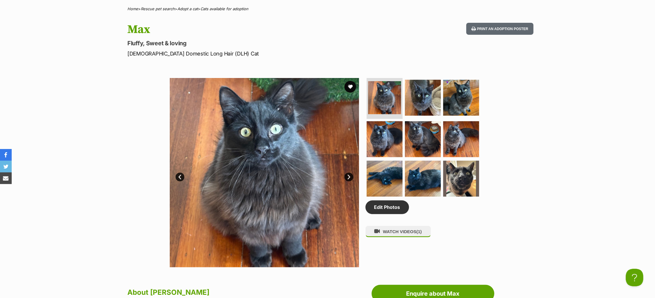
click at [351, 182] on link "Next" at bounding box center [349, 177] width 9 height 9
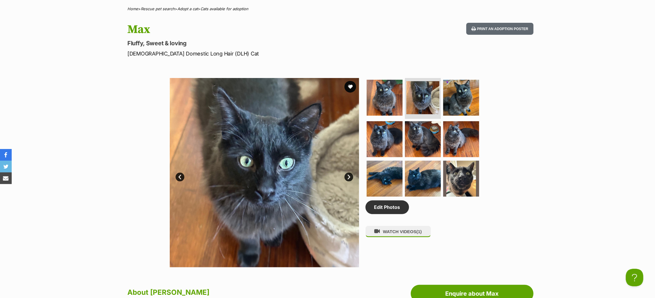
click at [351, 182] on link "Next" at bounding box center [349, 177] width 9 height 9
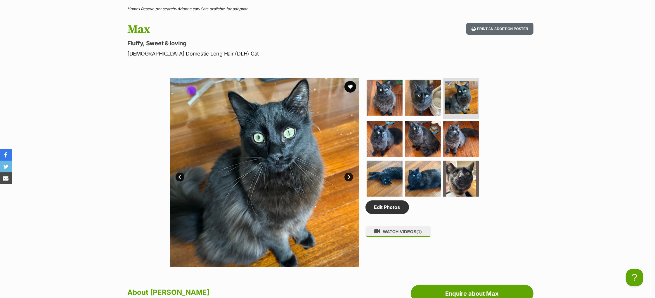
click at [351, 182] on link "Next" at bounding box center [349, 177] width 9 height 9
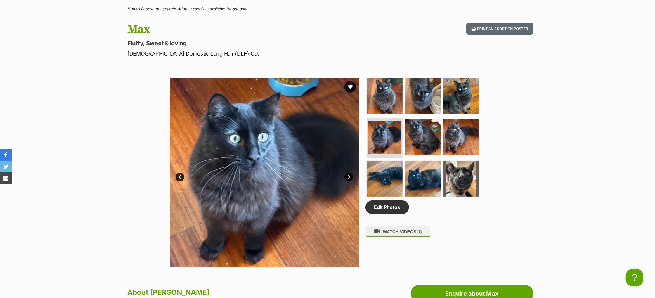
click at [351, 182] on link "Next" at bounding box center [349, 177] width 9 height 9
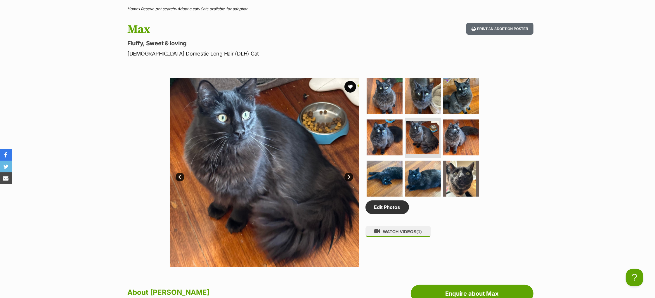
click at [181, 182] on link "Prev" at bounding box center [180, 177] width 9 height 9
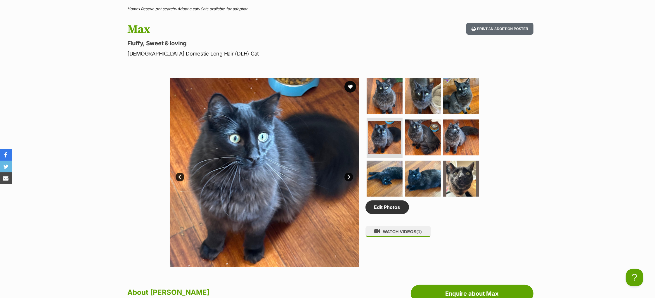
click at [350, 182] on link "Next" at bounding box center [349, 177] width 9 height 9
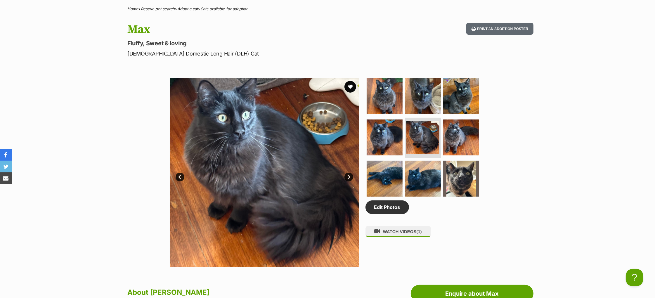
click at [350, 182] on link "Next" at bounding box center [349, 177] width 9 height 9
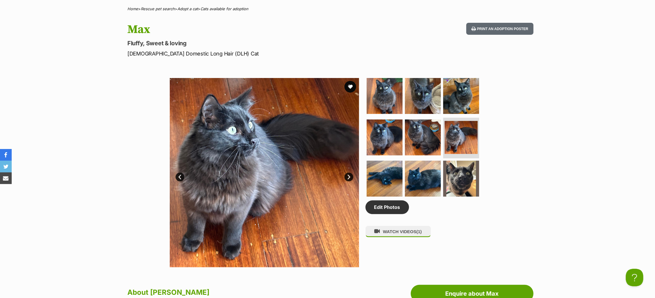
click at [350, 182] on link "Next" at bounding box center [349, 177] width 9 height 9
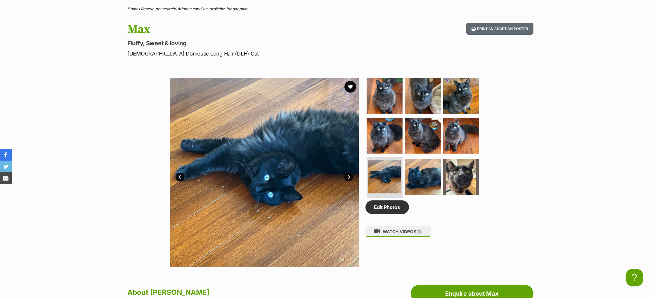
click at [350, 182] on link "Next" at bounding box center [349, 177] width 9 height 9
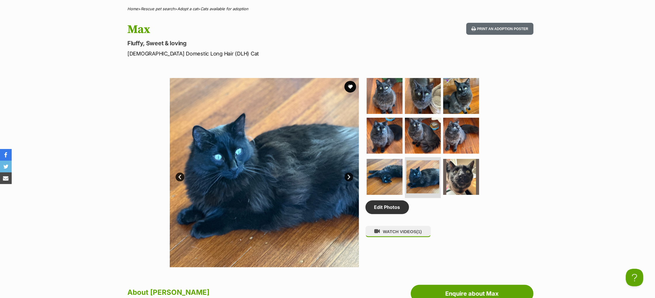
click at [350, 182] on link "Next" at bounding box center [349, 177] width 9 height 9
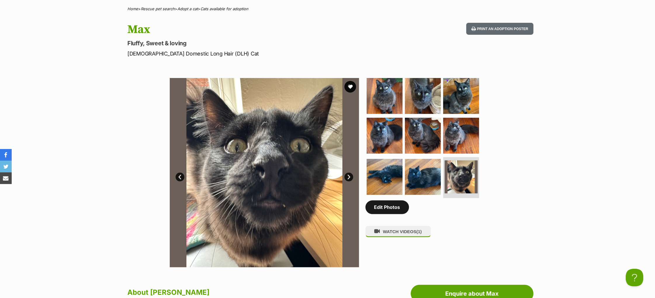
click at [398, 214] on link "Edit Photos" at bounding box center [388, 207] width 44 height 13
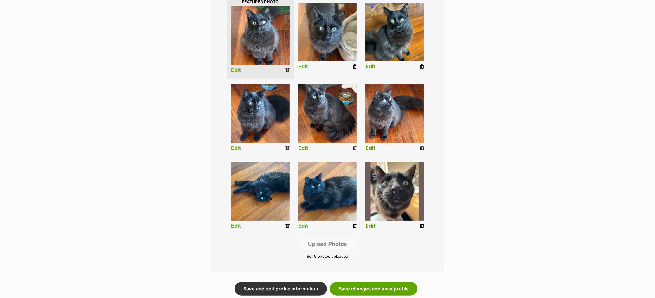
click at [287, 146] on icon at bounding box center [288, 148] width 4 height 5
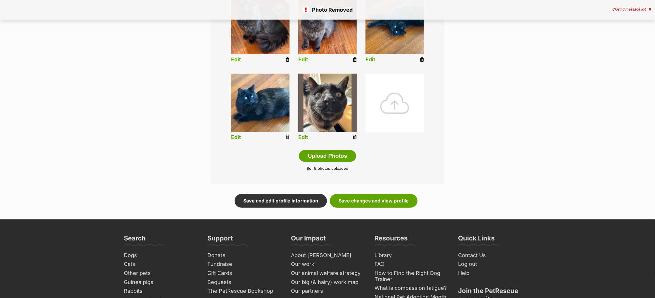
click at [392, 107] on div at bounding box center [395, 103] width 58 height 58
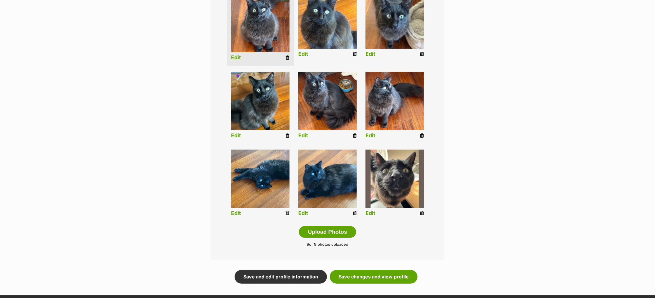
scroll to position [180, 0]
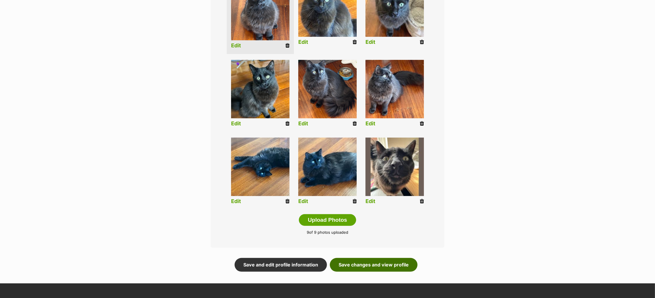
click at [395, 265] on link "Save changes and view profile" at bounding box center [374, 264] width 88 height 13
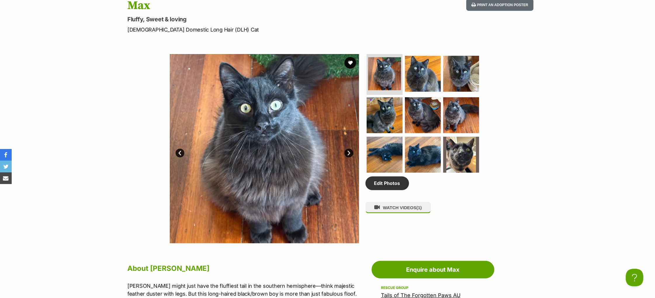
click at [350, 158] on link "Next" at bounding box center [349, 153] width 9 height 9
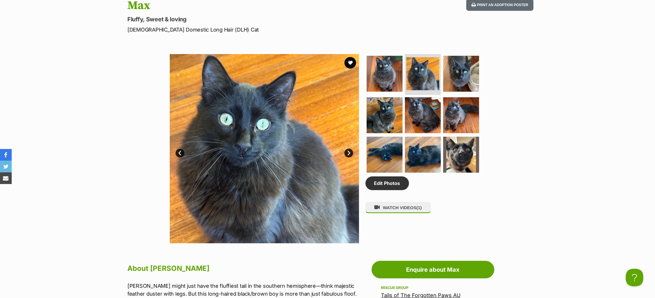
click at [350, 158] on link "Next" at bounding box center [349, 153] width 9 height 9
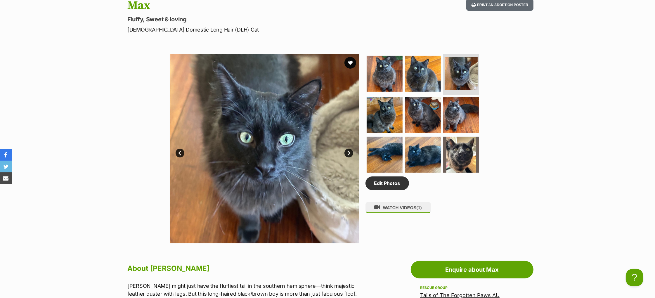
click at [350, 158] on link "Next" at bounding box center [349, 153] width 9 height 9
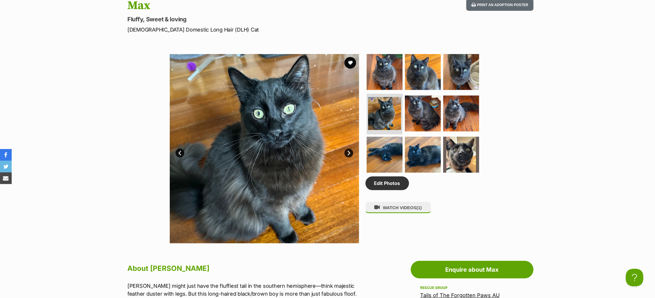
click at [350, 158] on link "Next" at bounding box center [349, 153] width 9 height 9
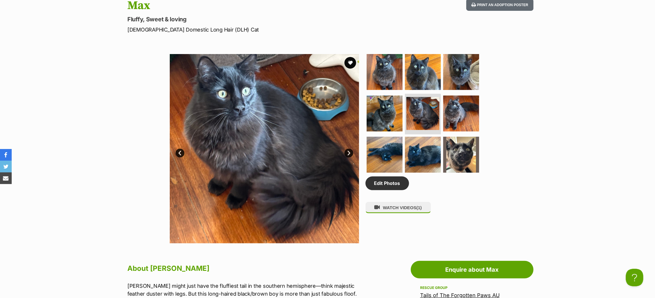
click at [350, 158] on link "Next" at bounding box center [349, 153] width 9 height 9
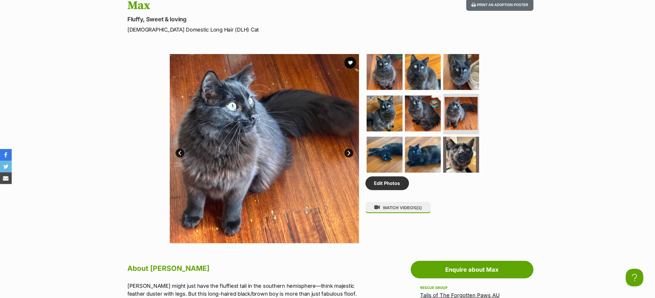
click at [350, 158] on link "Next" at bounding box center [349, 153] width 9 height 9
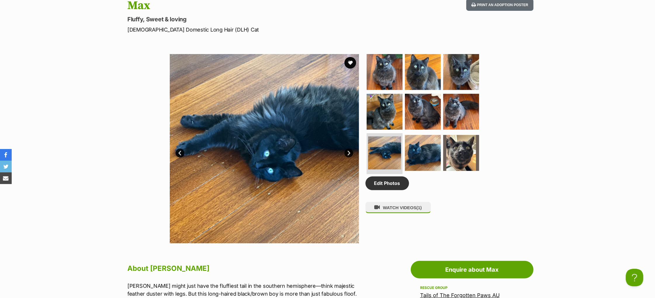
click at [350, 158] on link "Next" at bounding box center [349, 153] width 9 height 9
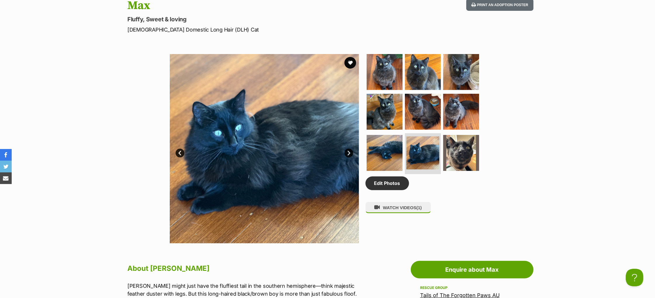
click at [350, 158] on link "Next" at bounding box center [349, 153] width 9 height 9
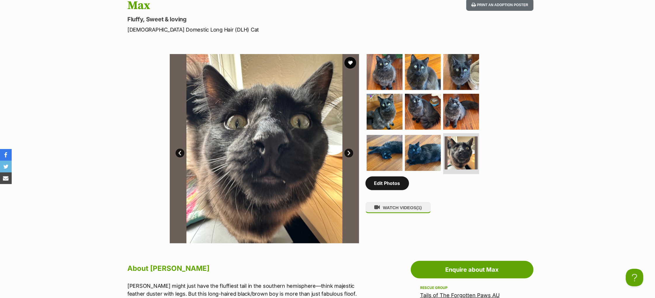
click at [400, 190] on link "Edit Photos" at bounding box center [388, 183] width 44 height 13
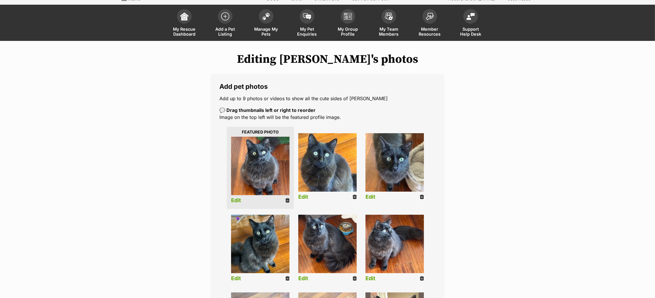
scroll to position [61, 0]
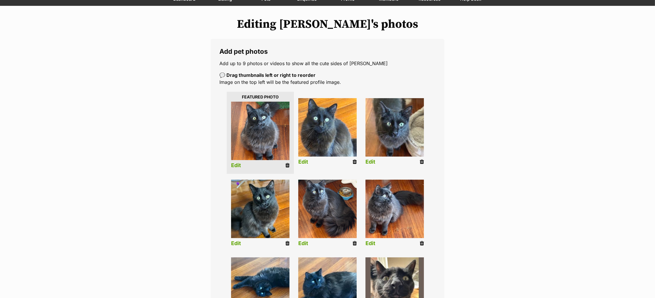
click at [423, 161] on icon at bounding box center [422, 161] width 4 height 5
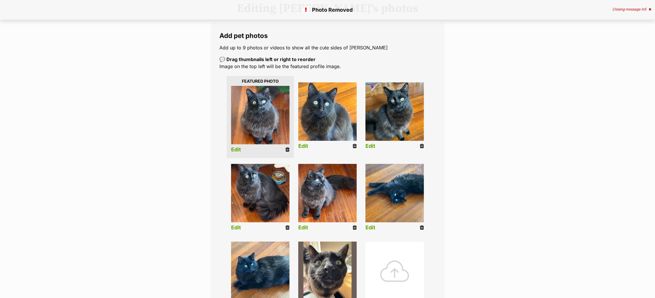
click at [400, 268] on div at bounding box center [395, 271] width 58 height 58
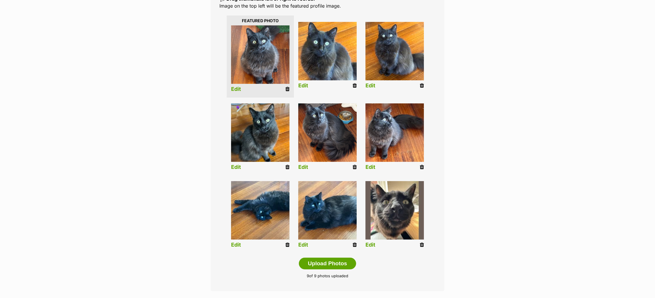
scroll to position [138, 0]
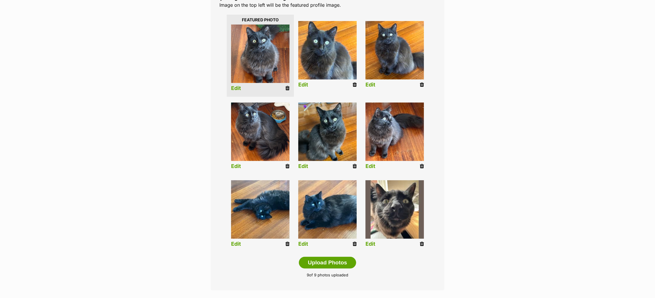
click at [473, 158] on div "Editing [PERSON_NAME]'s photos Add pet photos Add up to 9 photos or videos to s…" at bounding box center [328, 127] width 430 height 374
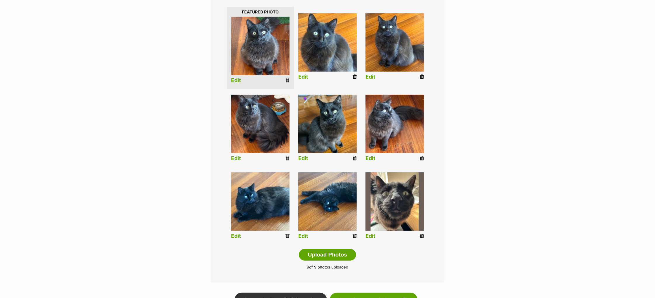
scroll to position [195, 0]
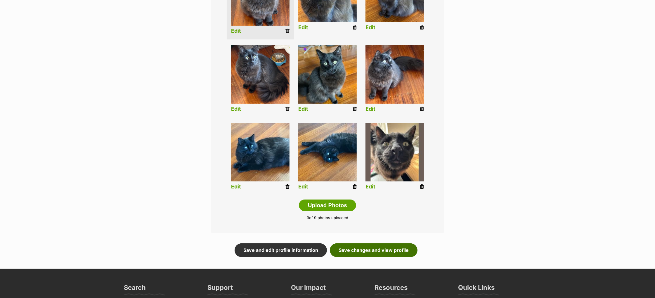
click at [371, 251] on link "Save changes and view profile" at bounding box center [374, 249] width 88 height 13
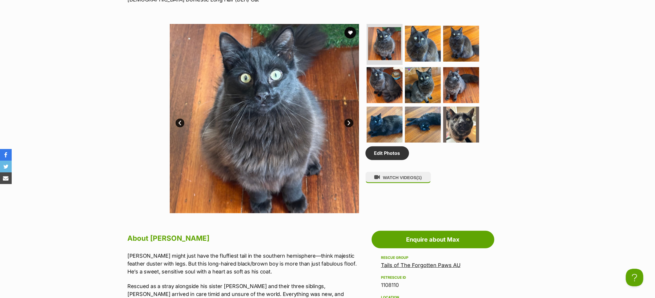
click at [350, 127] on link "Next" at bounding box center [349, 123] width 9 height 9
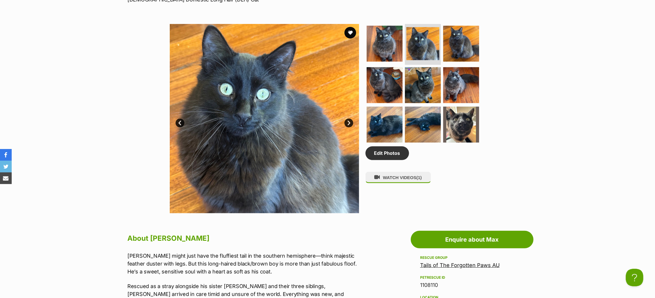
click at [350, 127] on link "Next" at bounding box center [349, 123] width 9 height 9
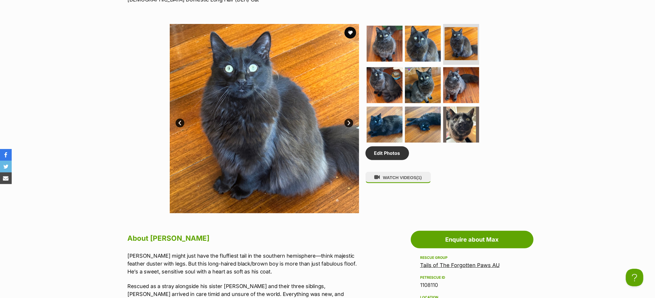
click at [349, 127] on link "Next" at bounding box center [349, 123] width 9 height 9
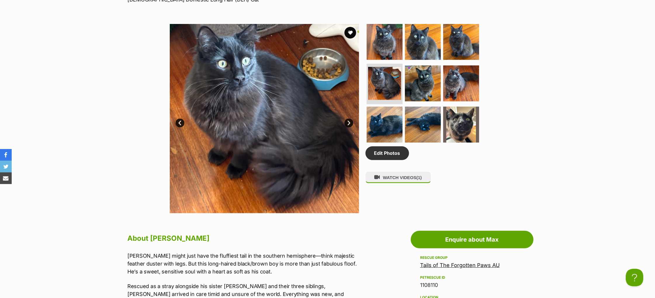
click at [349, 127] on link "Next" at bounding box center [349, 123] width 9 height 9
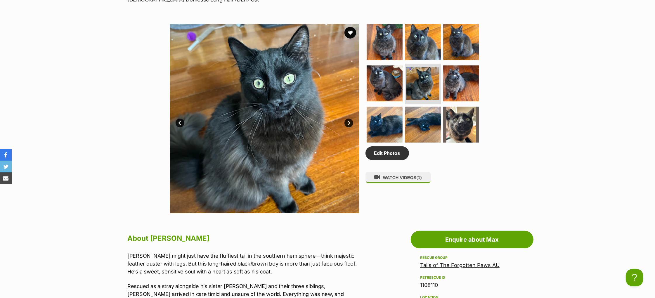
click at [349, 127] on link "Next" at bounding box center [349, 123] width 9 height 9
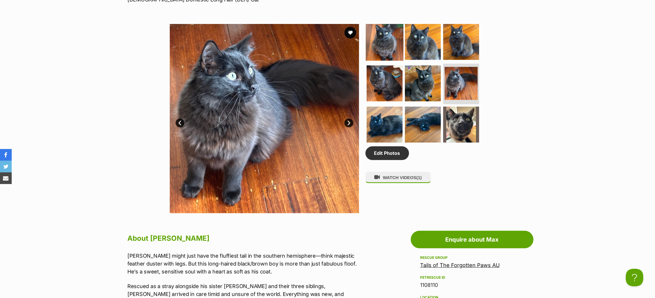
click at [375, 38] on img at bounding box center [385, 42] width 38 height 38
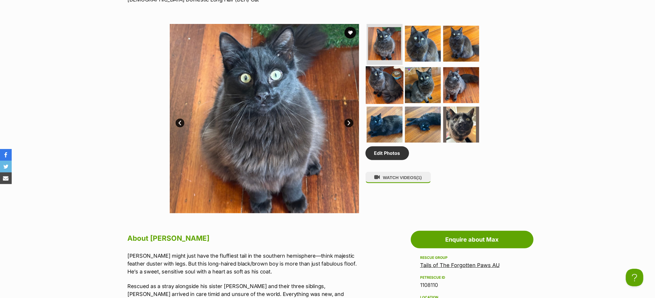
click at [377, 90] on img at bounding box center [385, 85] width 38 height 38
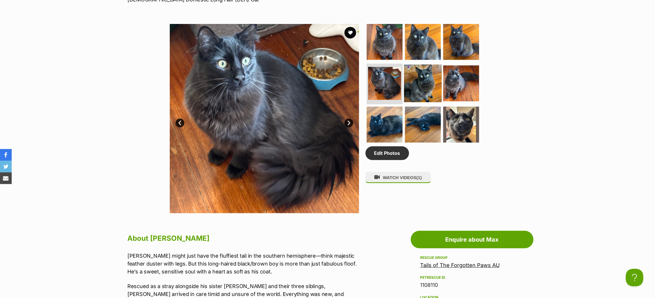
click at [422, 89] on img at bounding box center [423, 83] width 38 height 38
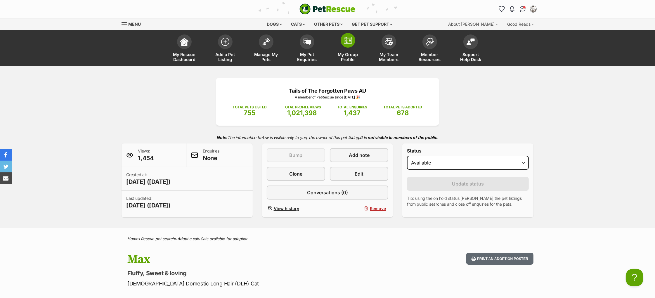
click at [346, 42] on img at bounding box center [348, 40] width 8 height 7
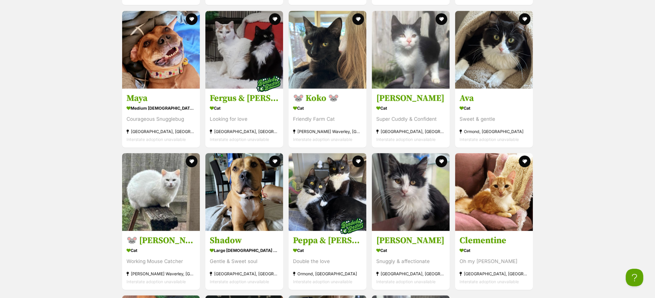
scroll to position [1819, 0]
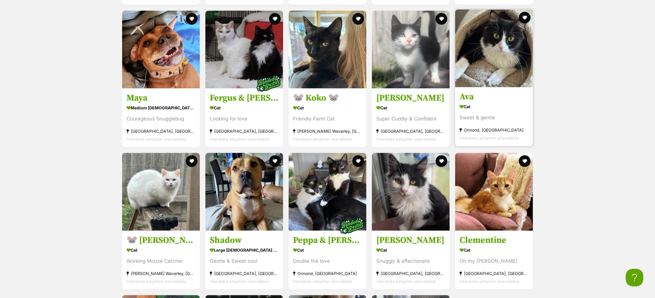
click at [472, 100] on h3 "Ava" at bounding box center [494, 96] width 69 height 11
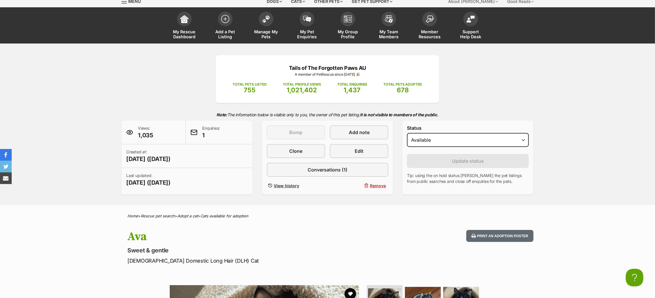
scroll to position [42, 0]
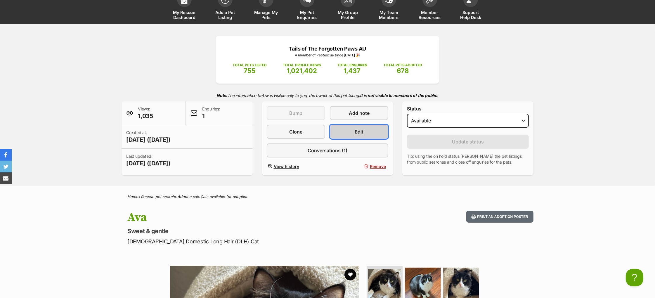
click at [358, 135] on span "Edit" at bounding box center [359, 131] width 9 height 7
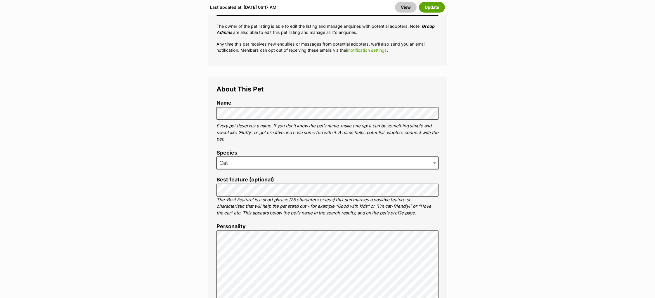
scroll to position [108, 0]
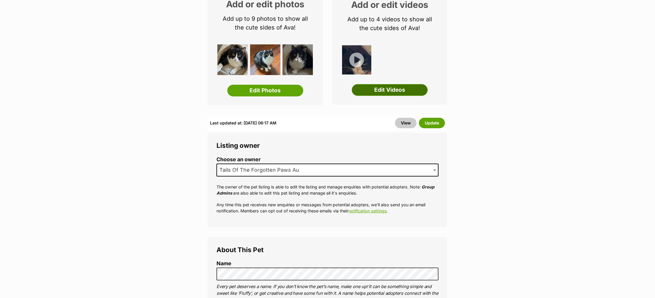
click at [395, 91] on link "Edit Videos" at bounding box center [390, 90] width 76 height 12
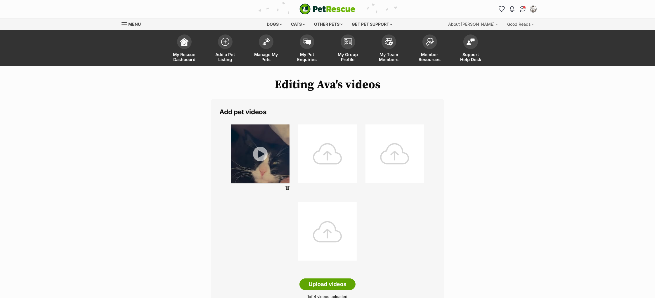
click at [327, 162] on div at bounding box center [327, 154] width 58 height 58
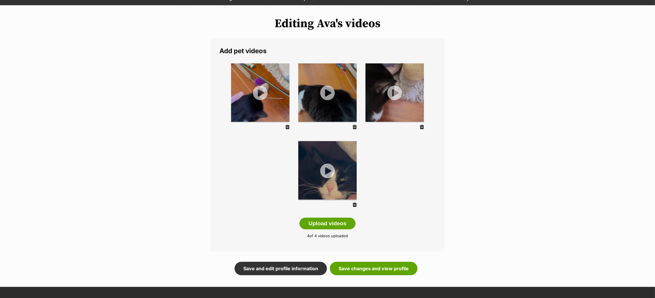
scroll to position [101, 0]
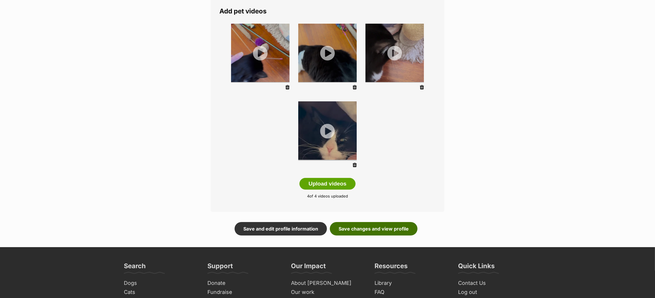
click at [368, 227] on link "Save changes and view profile" at bounding box center [374, 228] width 88 height 13
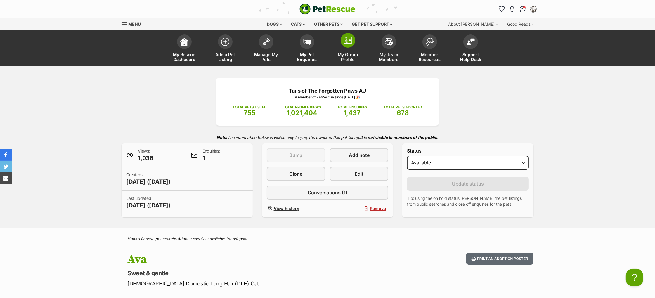
click at [346, 40] on img at bounding box center [348, 40] width 8 height 7
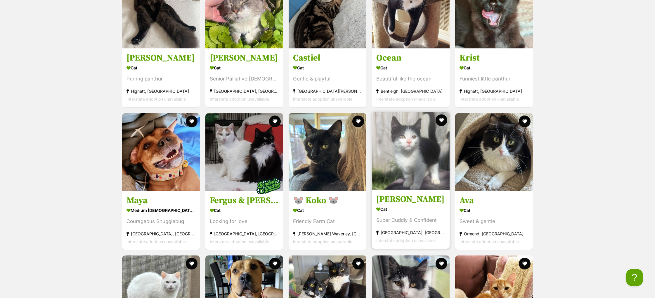
scroll to position [1783, 0]
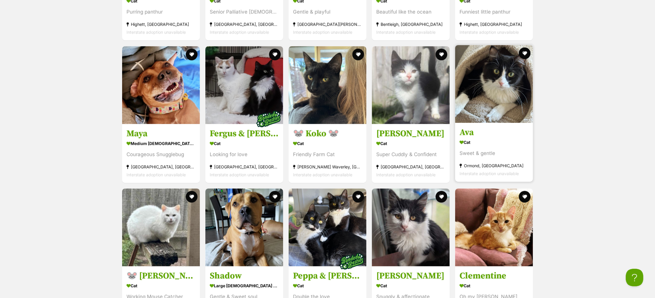
click at [468, 134] on h3 "Ava" at bounding box center [494, 132] width 69 height 11
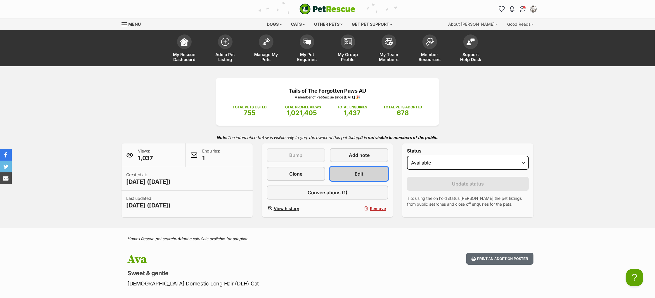
click at [359, 177] on span "Edit" at bounding box center [359, 173] width 9 height 7
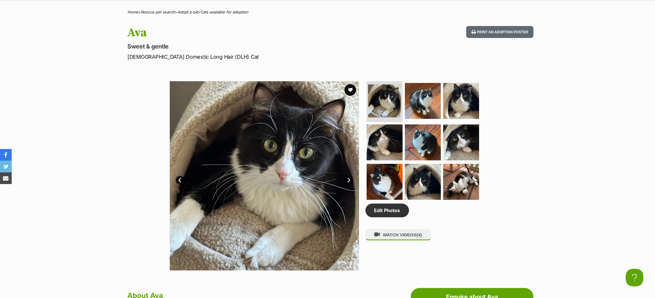
scroll to position [286, 0]
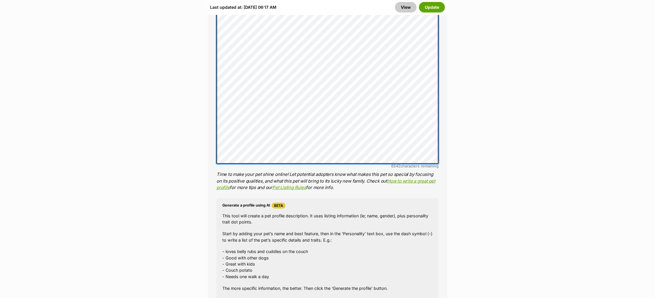
scroll to position [503, 0]
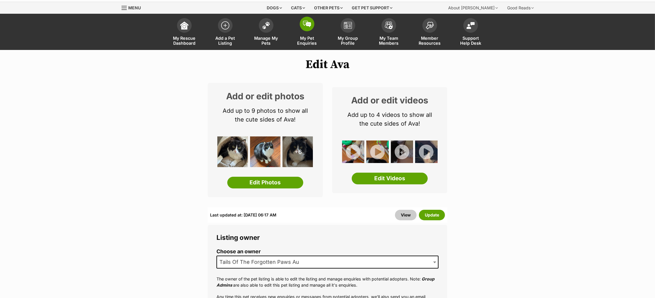
scroll to position [0, 0]
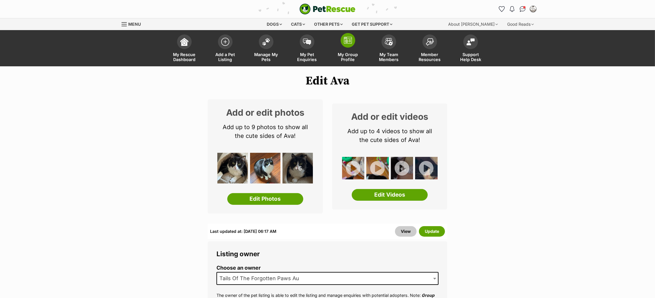
click at [347, 39] on img at bounding box center [348, 40] width 8 height 7
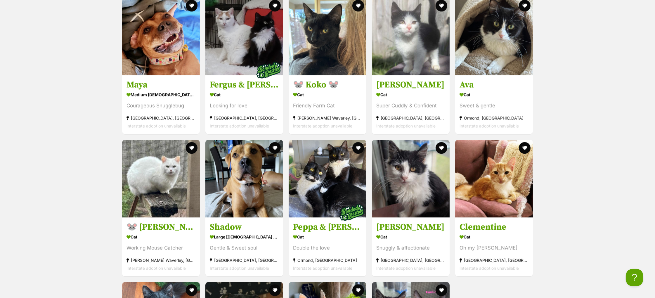
scroll to position [1833, 0]
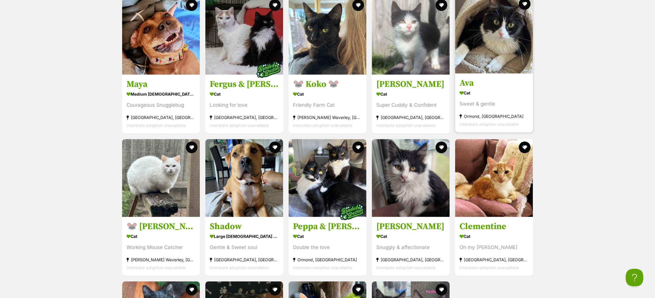
click at [474, 86] on h3 "Ava" at bounding box center [494, 82] width 69 height 11
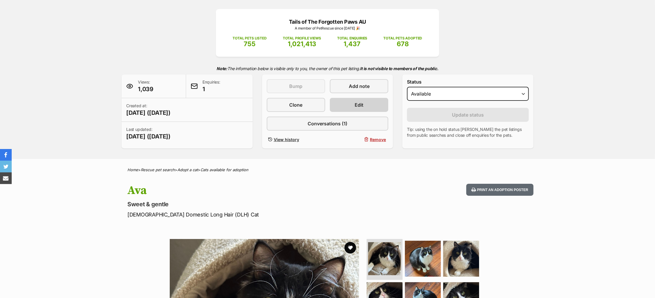
scroll to position [69, 0]
click at [358, 112] on link "Edit" at bounding box center [359, 105] width 58 height 14
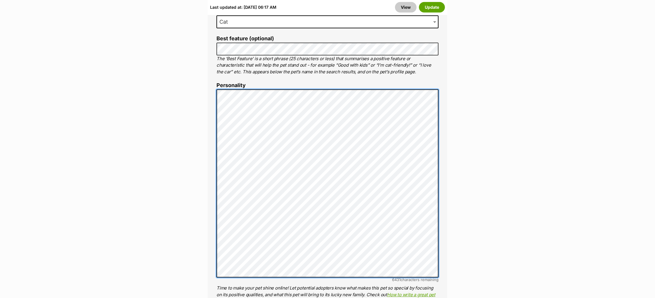
scroll to position [411, 0]
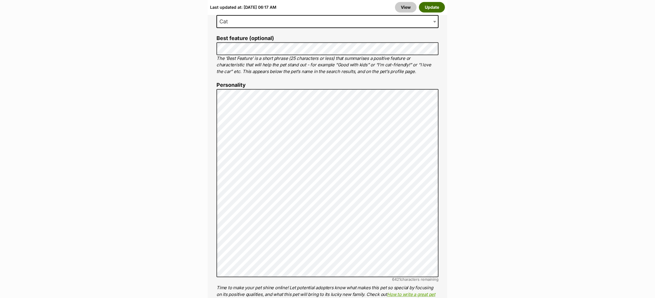
click at [430, 9] on button "Update" at bounding box center [432, 7] width 26 height 11
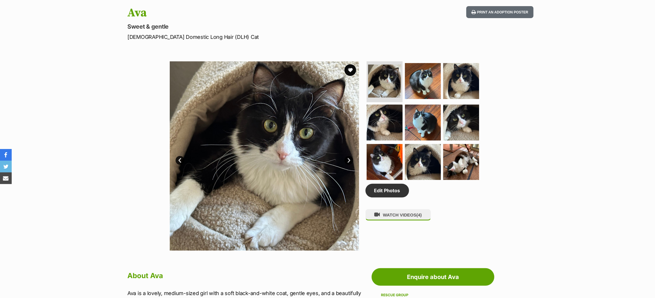
click at [350, 165] on link "Next" at bounding box center [349, 160] width 9 height 9
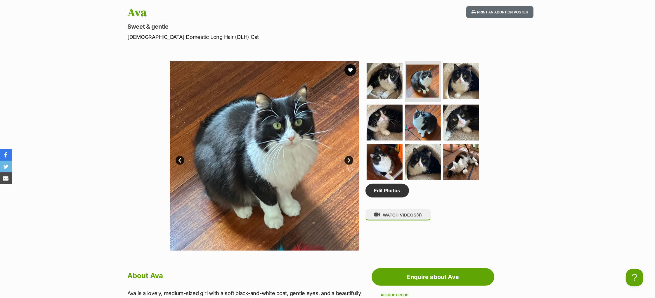
click at [350, 165] on link "Next" at bounding box center [349, 160] width 9 height 9
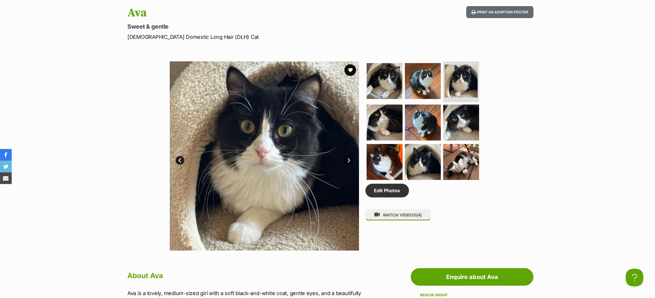
click at [350, 165] on link "Next" at bounding box center [349, 160] width 9 height 9
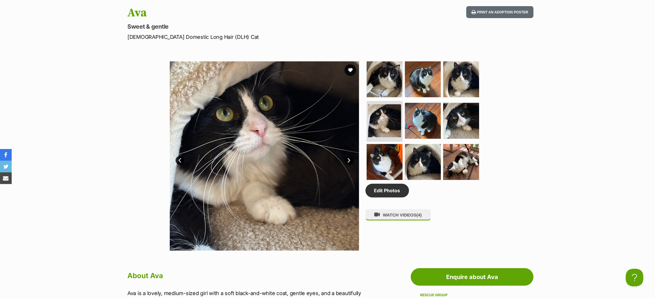
click at [350, 165] on link "Next" at bounding box center [349, 160] width 9 height 9
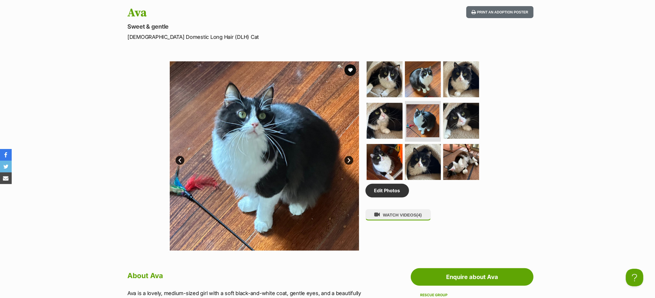
click at [350, 165] on link "Next" at bounding box center [349, 160] width 9 height 9
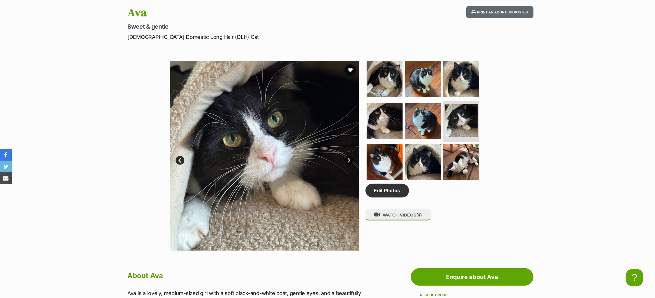
click at [348, 165] on link "Next" at bounding box center [349, 160] width 9 height 9
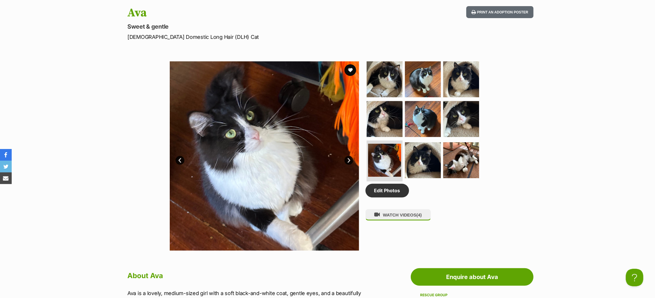
click at [347, 165] on link "Next" at bounding box center [349, 160] width 9 height 9
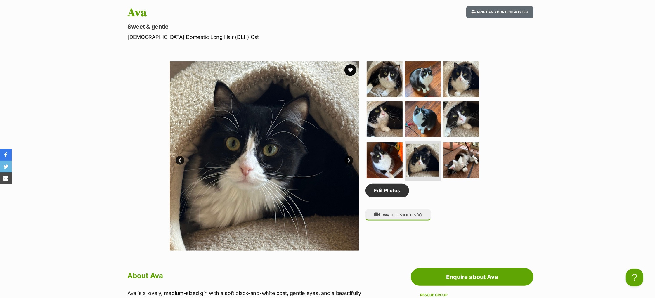
click at [347, 165] on link "Next" at bounding box center [349, 160] width 9 height 9
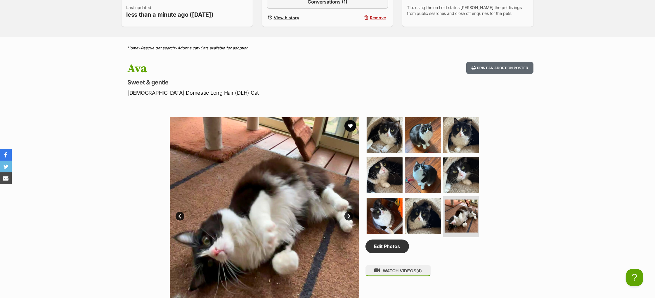
scroll to position [53, 0]
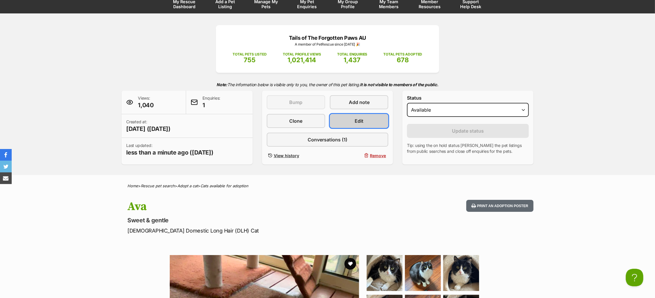
click at [352, 128] on link "Edit" at bounding box center [359, 121] width 58 height 14
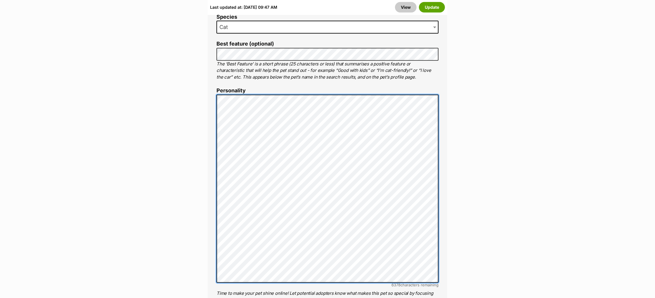
scroll to position [405, 0]
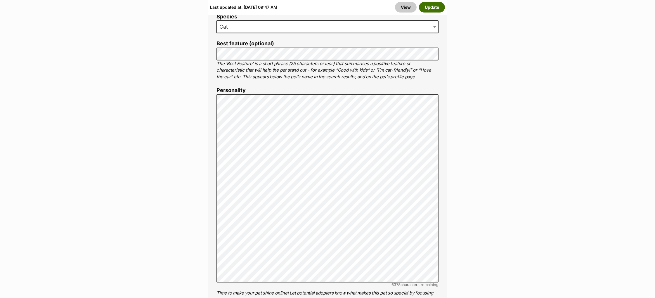
click at [437, 8] on button "Update" at bounding box center [432, 7] width 26 height 11
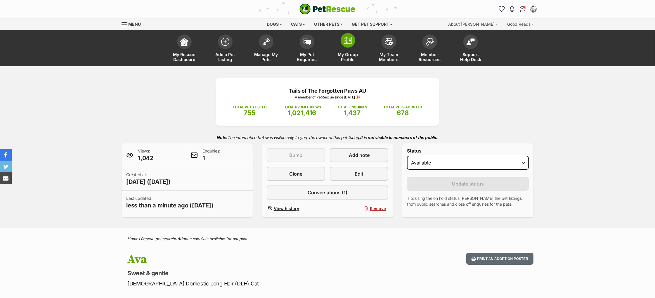
click at [354, 45] on link "My Group Profile" at bounding box center [348, 49] width 41 height 35
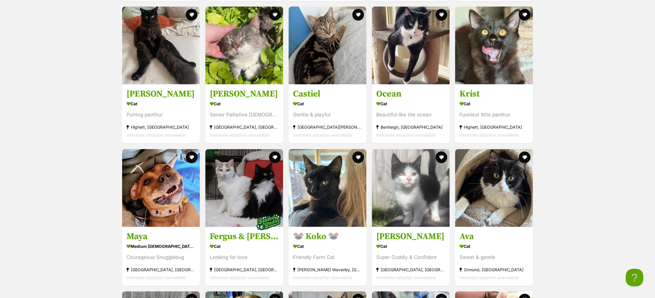
scroll to position [1712, 0]
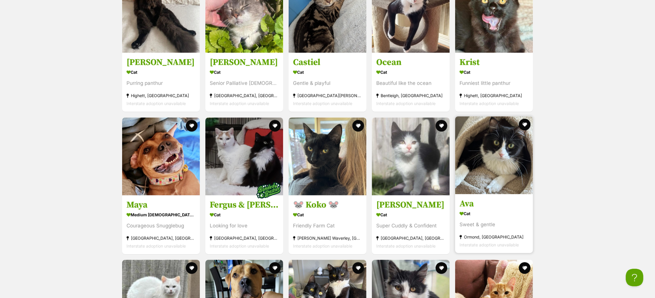
click at [468, 205] on h3 "Ava" at bounding box center [494, 203] width 69 height 11
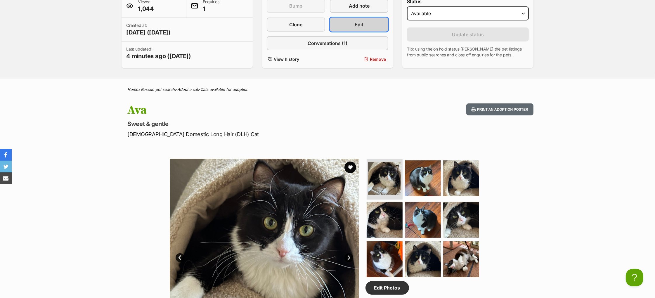
click at [353, 30] on link "Edit" at bounding box center [359, 25] width 58 height 14
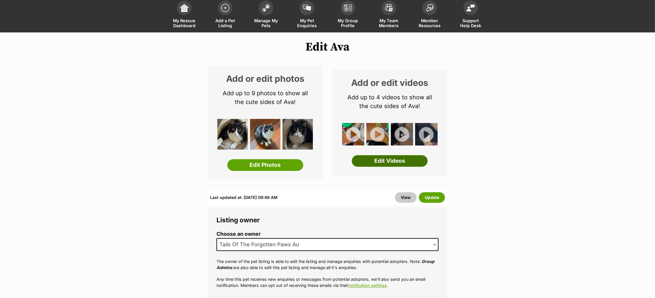
click at [377, 162] on link "Edit Videos" at bounding box center [390, 161] width 76 height 12
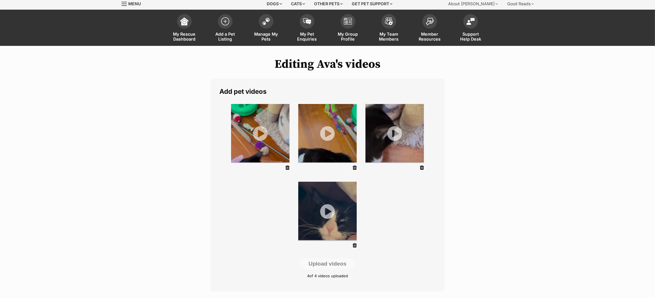
scroll to position [24, 0]
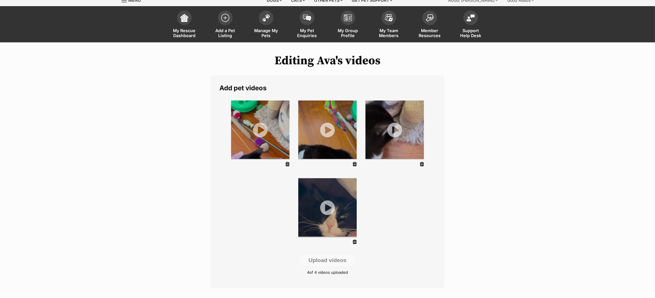
click at [354, 242] on icon at bounding box center [355, 241] width 4 height 5
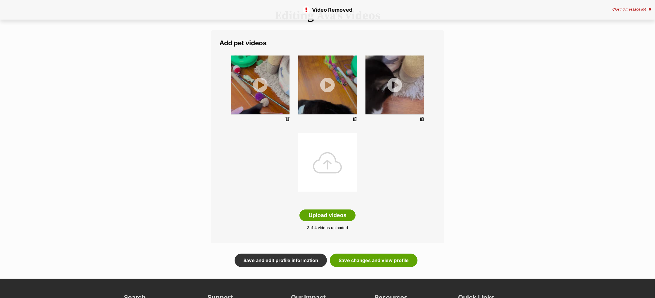
click at [329, 167] on div at bounding box center [327, 162] width 58 height 58
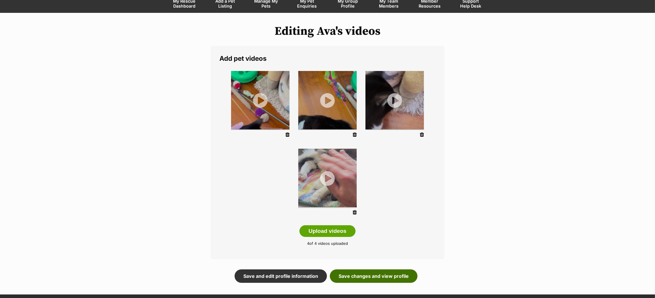
scroll to position [46, 0]
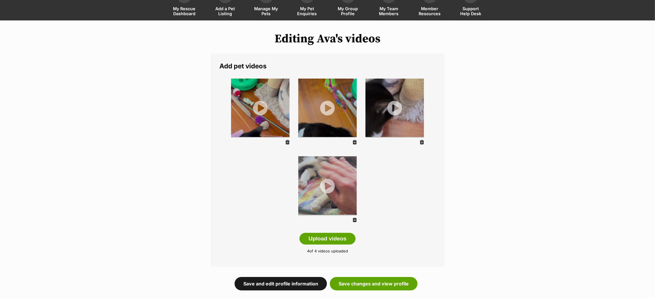
click at [279, 285] on link "Save and edit profile information" at bounding box center [281, 283] width 92 height 13
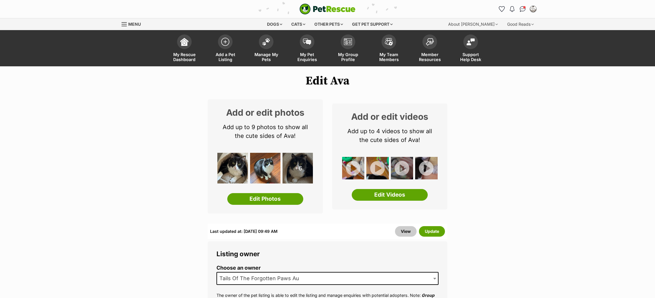
scroll to position [46, 0]
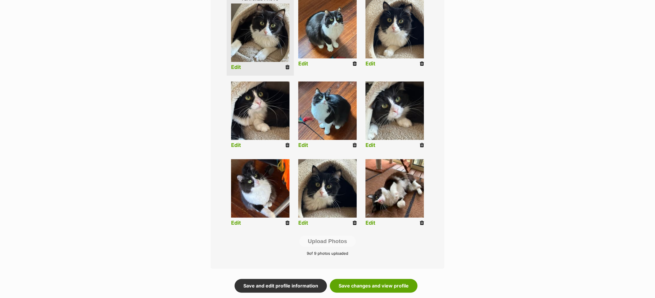
scroll to position [159, 0]
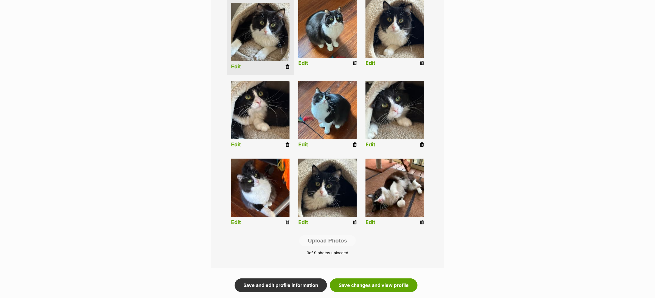
click at [423, 221] on icon at bounding box center [422, 222] width 4 height 5
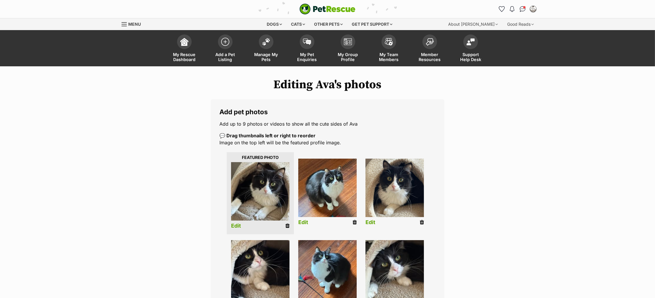
scroll to position [157, 0]
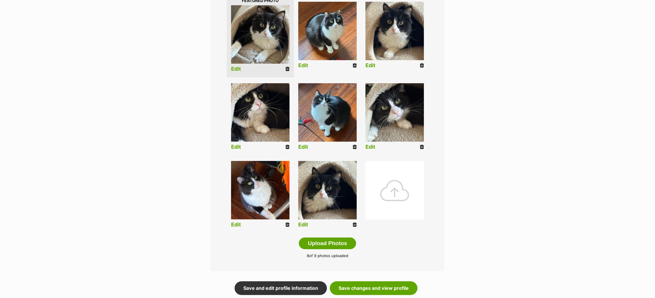
click at [390, 189] on div at bounding box center [395, 190] width 58 height 58
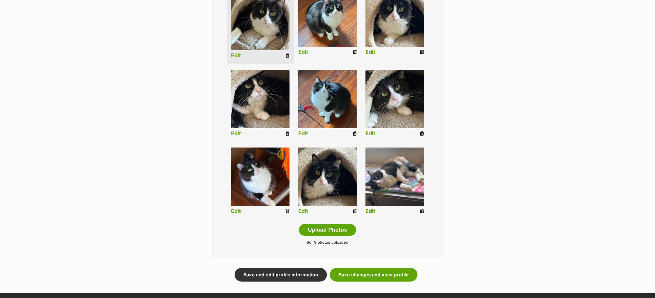
scroll to position [171, 0]
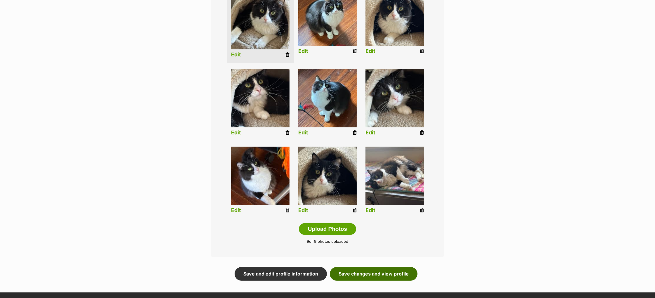
click at [363, 274] on link "Save changes and view profile" at bounding box center [374, 273] width 88 height 13
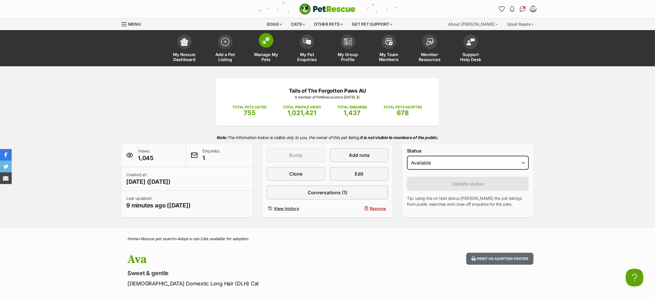
click at [258, 43] on link "Manage My Pets" at bounding box center [266, 49] width 41 height 35
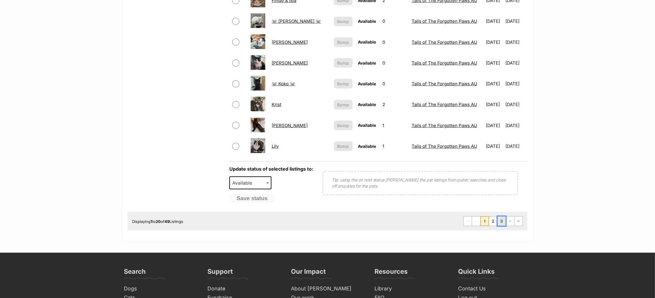
click at [502, 218] on link "3" at bounding box center [502, 221] width 8 height 9
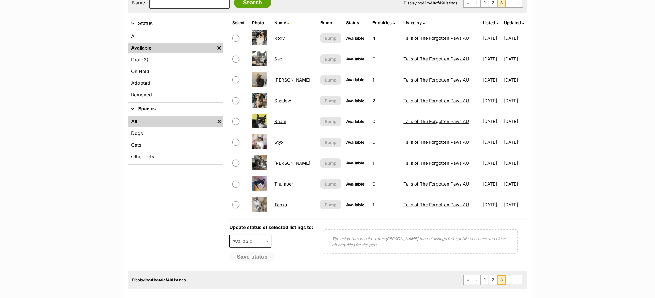
scroll to position [88, 0]
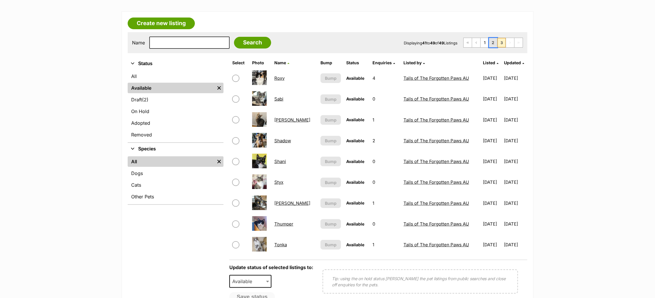
click at [494, 42] on link "2" at bounding box center [493, 42] width 8 height 9
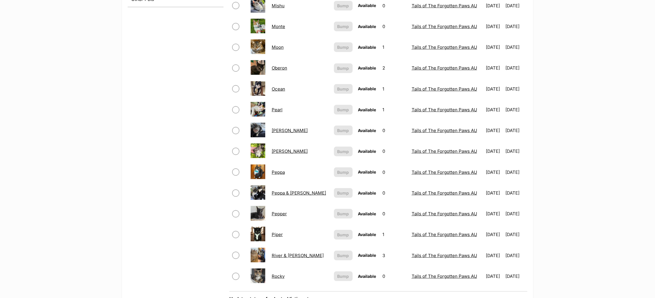
scroll to position [332, 0]
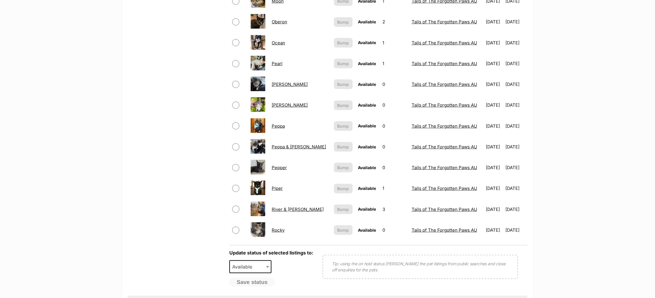
click at [288, 207] on link "River & Genevieve" at bounding box center [298, 210] width 52 height 6
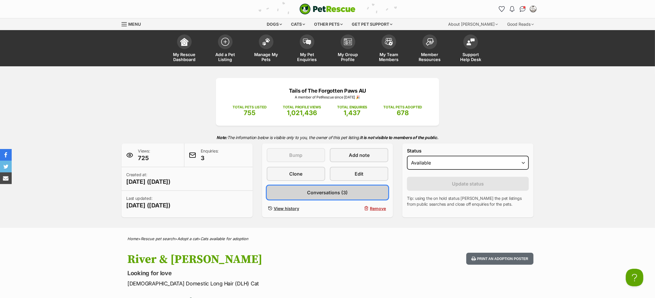
click at [331, 196] on span "Conversations (3)" at bounding box center [327, 192] width 41 height 7
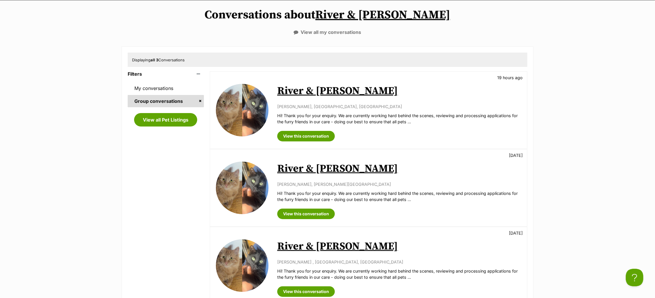
scroll to position [17, 0]
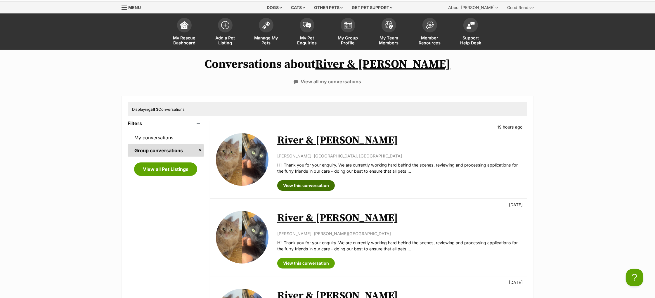
click at [311, 184] on link "View this conversation" at bounding box center [306, 185] width 58 height 11
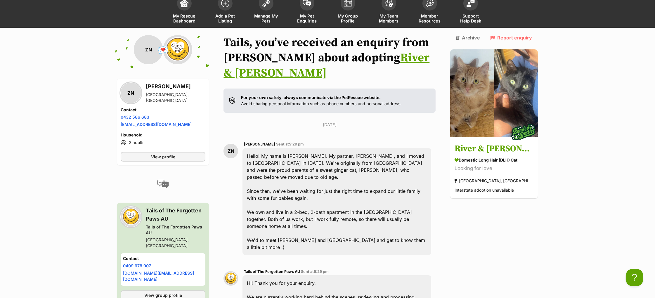
scroll to position [50, 0]
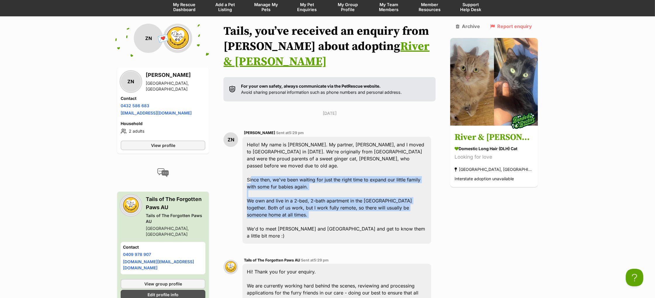
drag, startPoint x: 253, startPoint y: 156, endPoint x: 304, endPoint y: 201, distance: 67.3
click at [303, 201] on div "Hello! My name is [PERSON_NAME]. My partner, [PERSON_NAME], and I moved to [GEO…" at bounding box center [337, 190] width 189 height 107
click at [303, 200] on div "Hello! My name is [PERSON_NAME]. My partner, [PERSON_NAME], and I moved to [GEO…" at bounding box center [337, 190] width 189 height 107
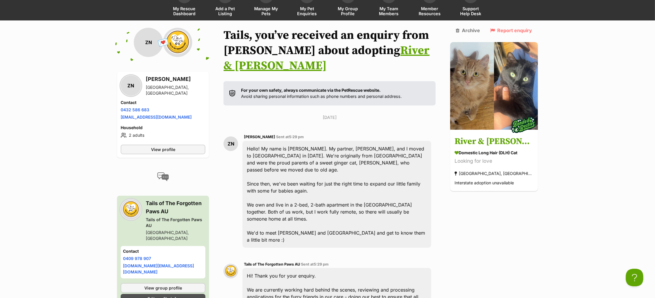
scroll to position [0, 0]
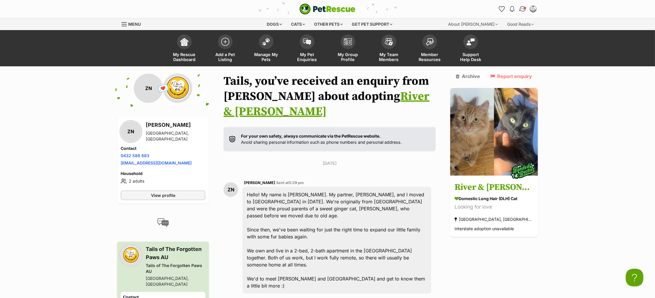
click at [523, 9] on img "Conversations" at bounding box center [523, 9] width 8 height 8
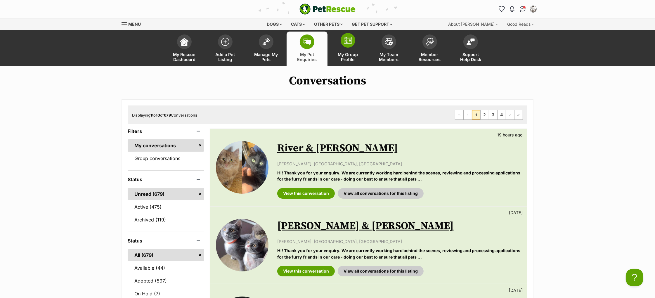
click at [347, 37] on img at bounding box center [348, 40] width 8 height 7
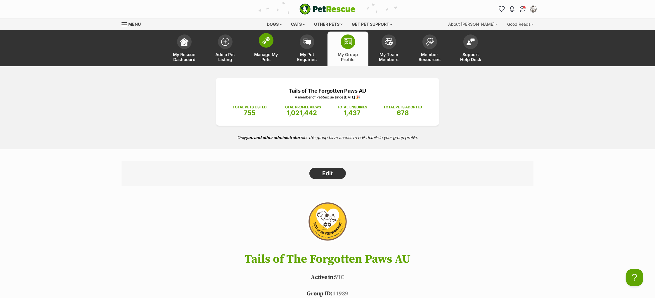
click at [268, 49] on link "Manage My Pets" at bounding box center [266, 49] width 41 height 35
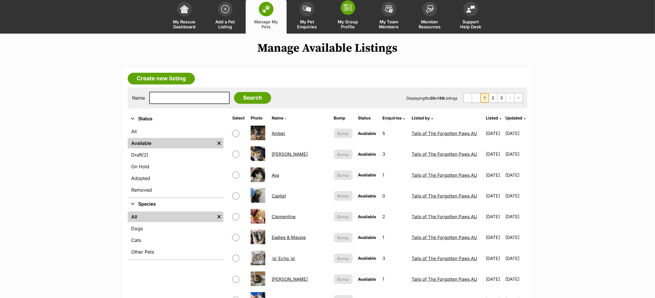
click at [344, 14] on link "My Group Profile" at bounding box center [348, 16] width 41 height 35
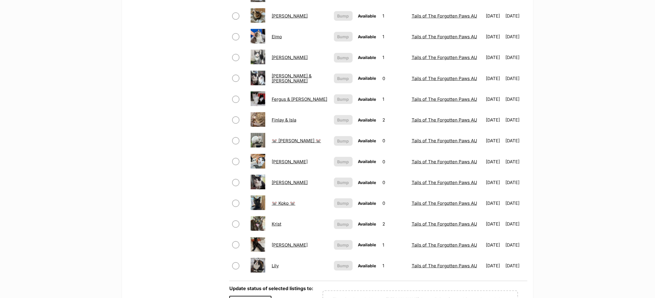
scroll to position [299, 0]
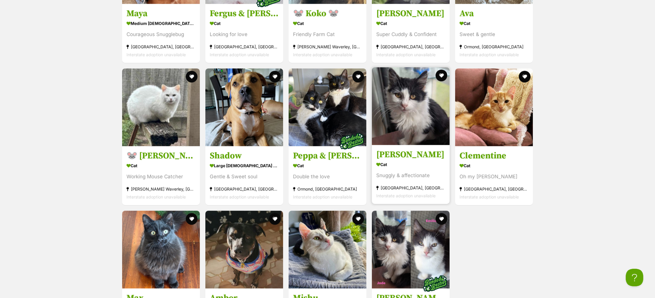
scroll to position [2059, 0]
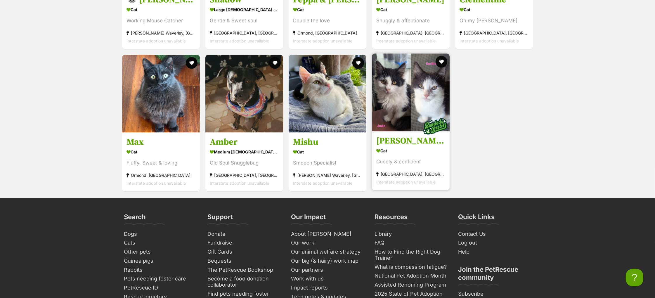
click at [407, 147] on h3 "[PERSON_NAME] & [PERSON_NAME]" at bounding box center [411, 141] width 69 height 11
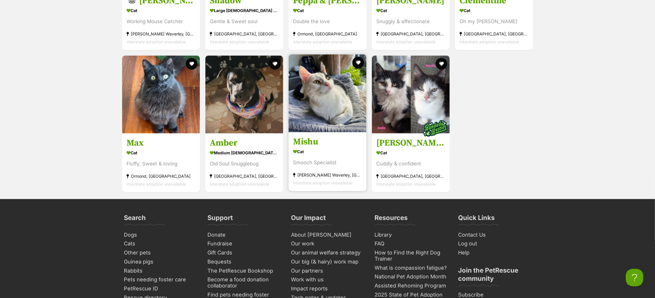
click at [309, 146] on h3 "Mishu" at bounding box center [327, 142] width 69 height 11
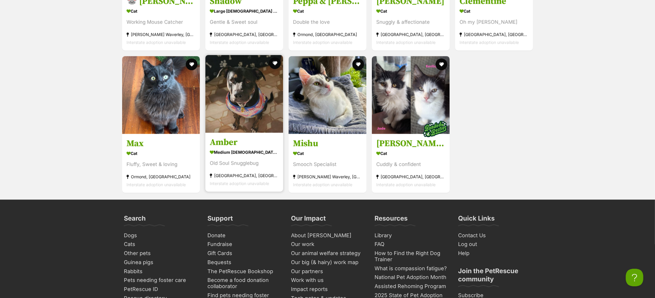
click at [222, 148] on h3 "Amber" at bounding box center [244, 142] width 69 height 11
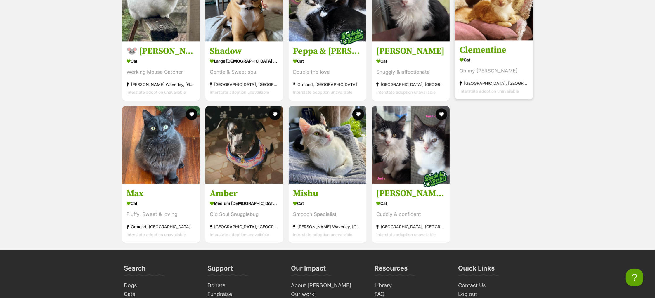
scroll to position [2010, 0]
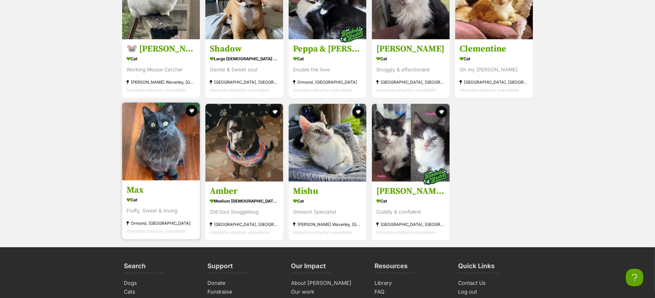
click at [133, 194] on h3 "Max" at bounding box center [161, 190] width 69 height 11
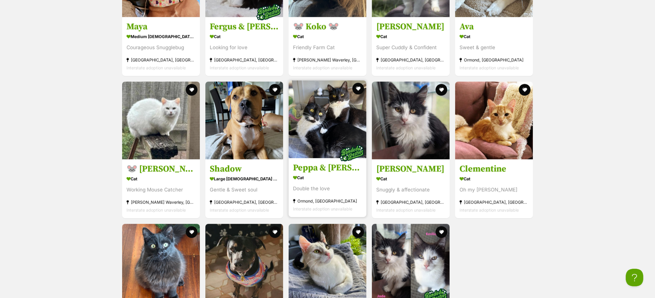
click at [334, 171] on h3 "Peppa & [PERSON_NAME]" at bounding box center [327, 167] width 69 height 11
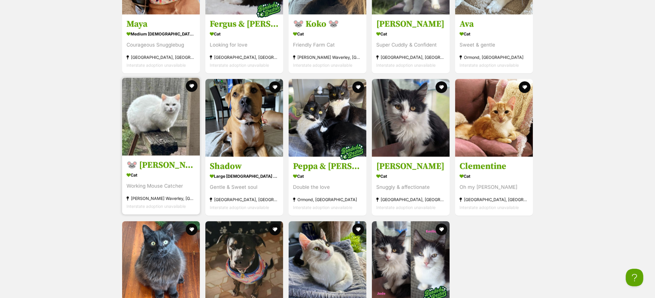
click at [155, 171] on h3 "🐭 [PERSON_NAME] 🐭" at bounding box center [161, 165] width 69 height 11
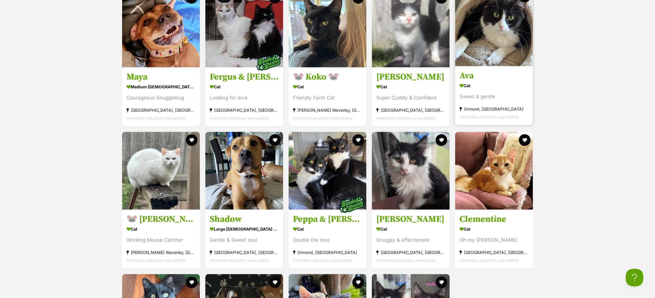
scroll to position [1840, 0]
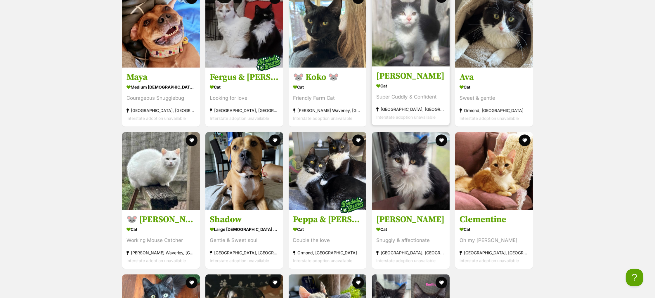
click at [392, 78] on h3 "[PERSON_NAME]" at bounding box center [411, 75] width 69 height 11
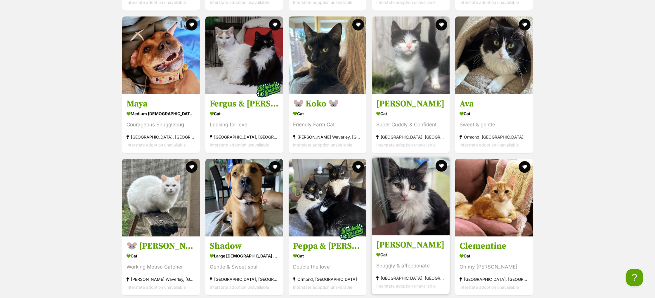
scroll to position [1790, 0]
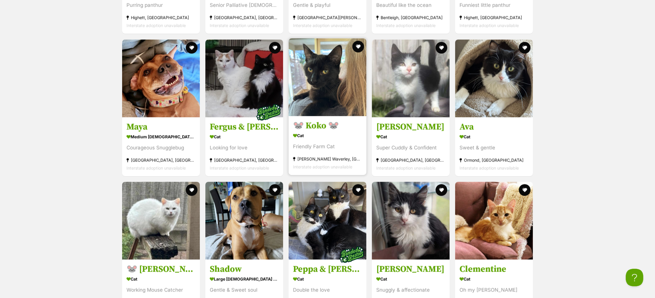
click at [320, 129] on h3 "🐭 Koko 🐭" at bounding box center [327, 125] width 69 height 11
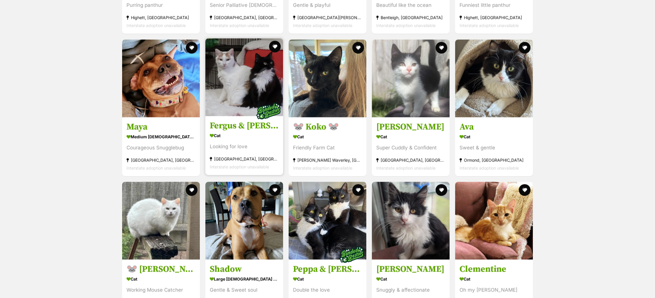
click at [238, 126] on h3 "Fergus & [PERSON_NAME]" at bounding box center [244, 125] width 69 height 11
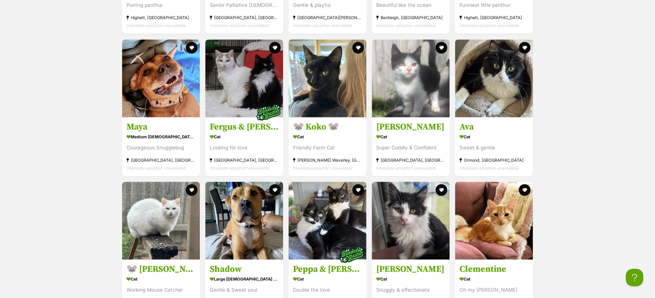
scroll to position [1652, 0]
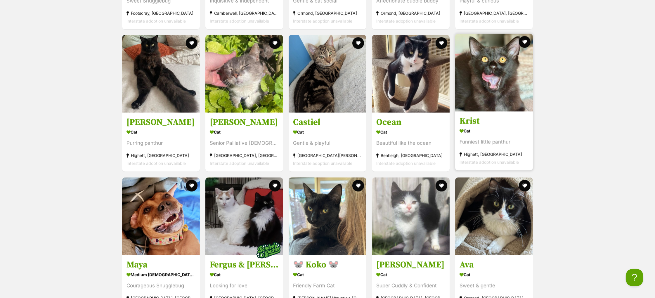
click at [475, 125] on h3 "Krist" at bounding box center [494, 121] width 69 height 11
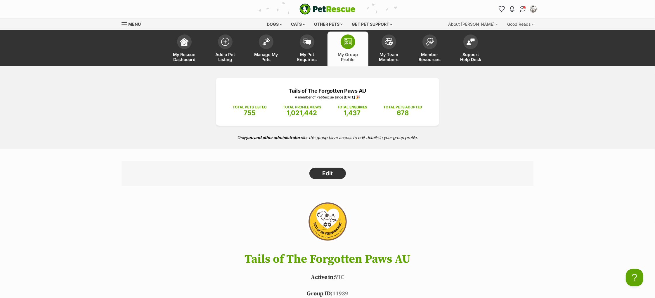
click at [424, 103] on div "TOTAL PETS LISTED 755 TOTAL PROFILE VIEWS 1,021,442 TOTAL ENQUIRIES 1,437 TOTAL…" at bounding box center [328, 108] width 206 height 17
click at [263, 43] on img at bounding box center [266, 41] width 8 height 8
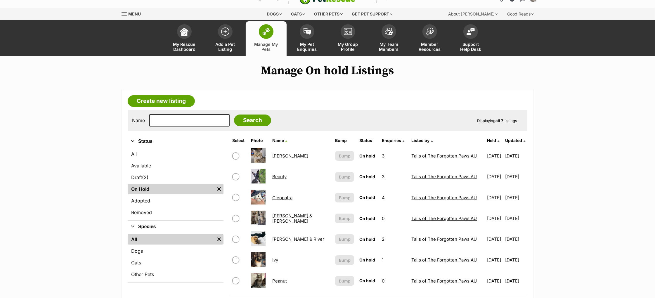
click at [290, 216] on link "[PERSON_NAME] & [PERSON_NAME]" at bounding box center [292, 218] width 40 height 11
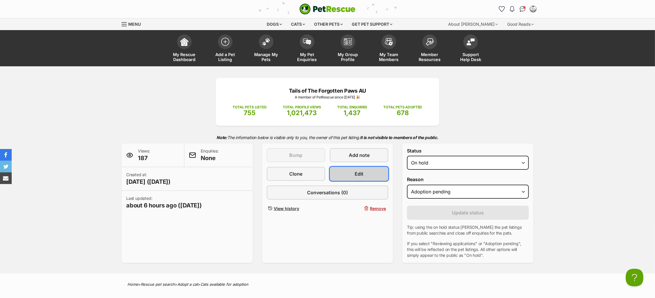
click at [365, 181] on link "Edit" at bounding box center [359, 174] width 58 height 14
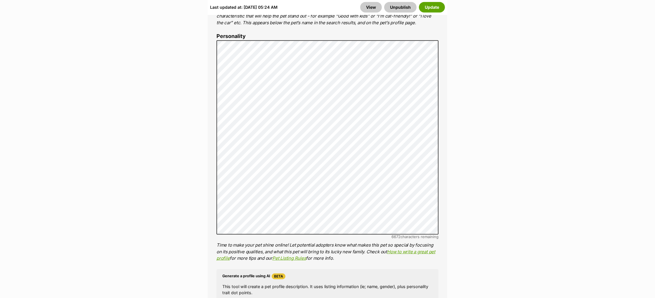
scroll to position [469, 0]
